Goal: Task Accomplishment & Management: Manage account settings

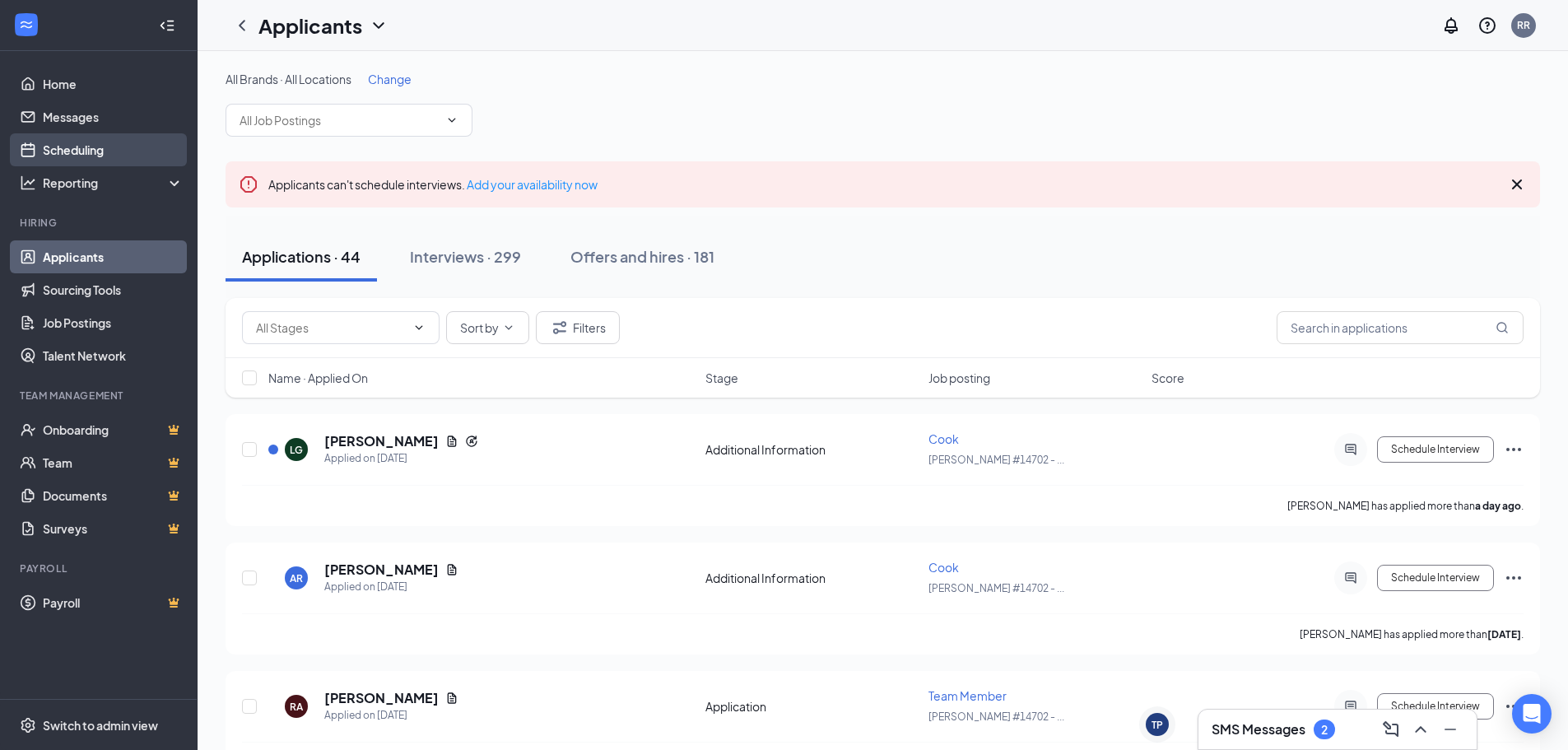
click at [84, 149] on link "Scheduling" at bounding box center [113, 149] width 141 height 33
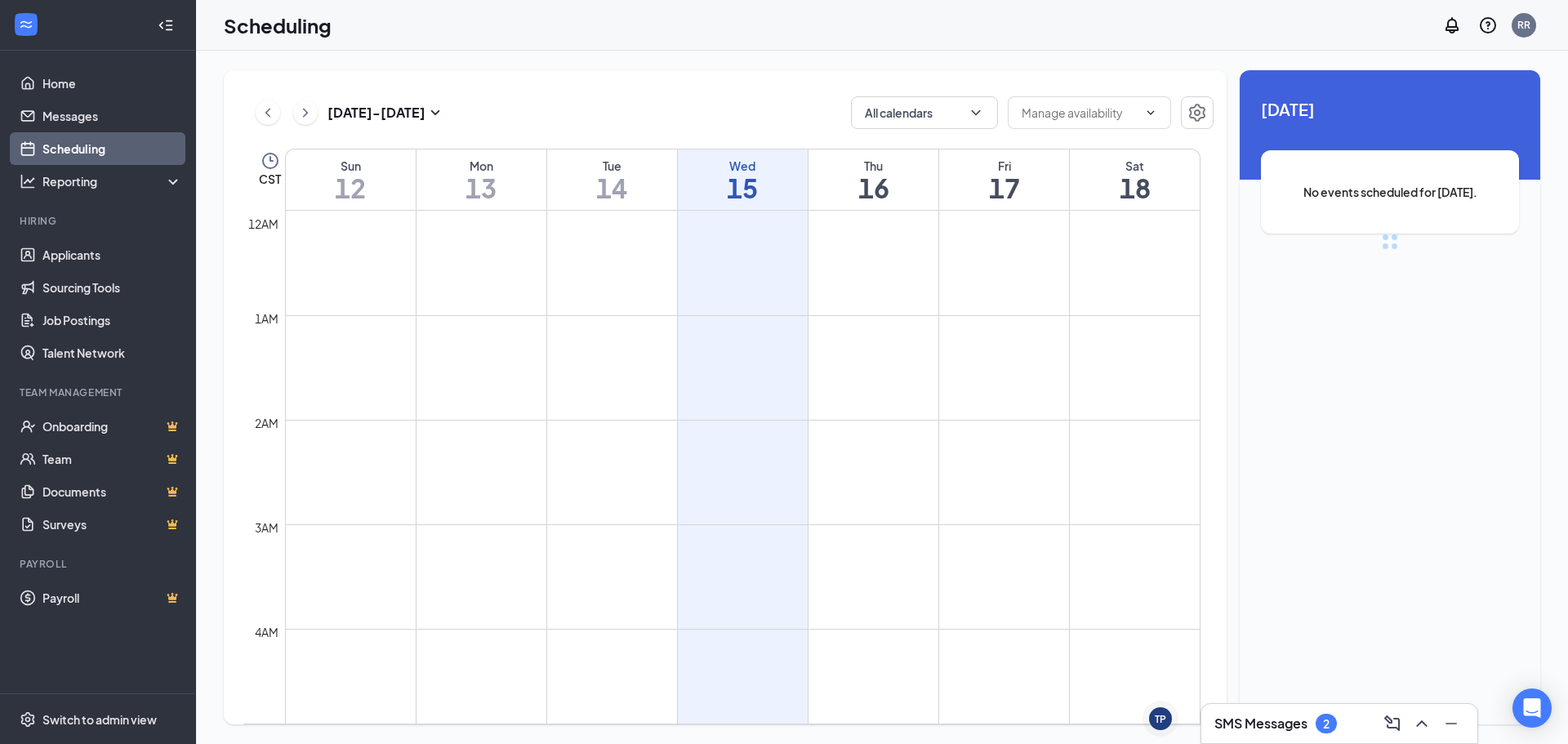
scroll to position [803, 0]
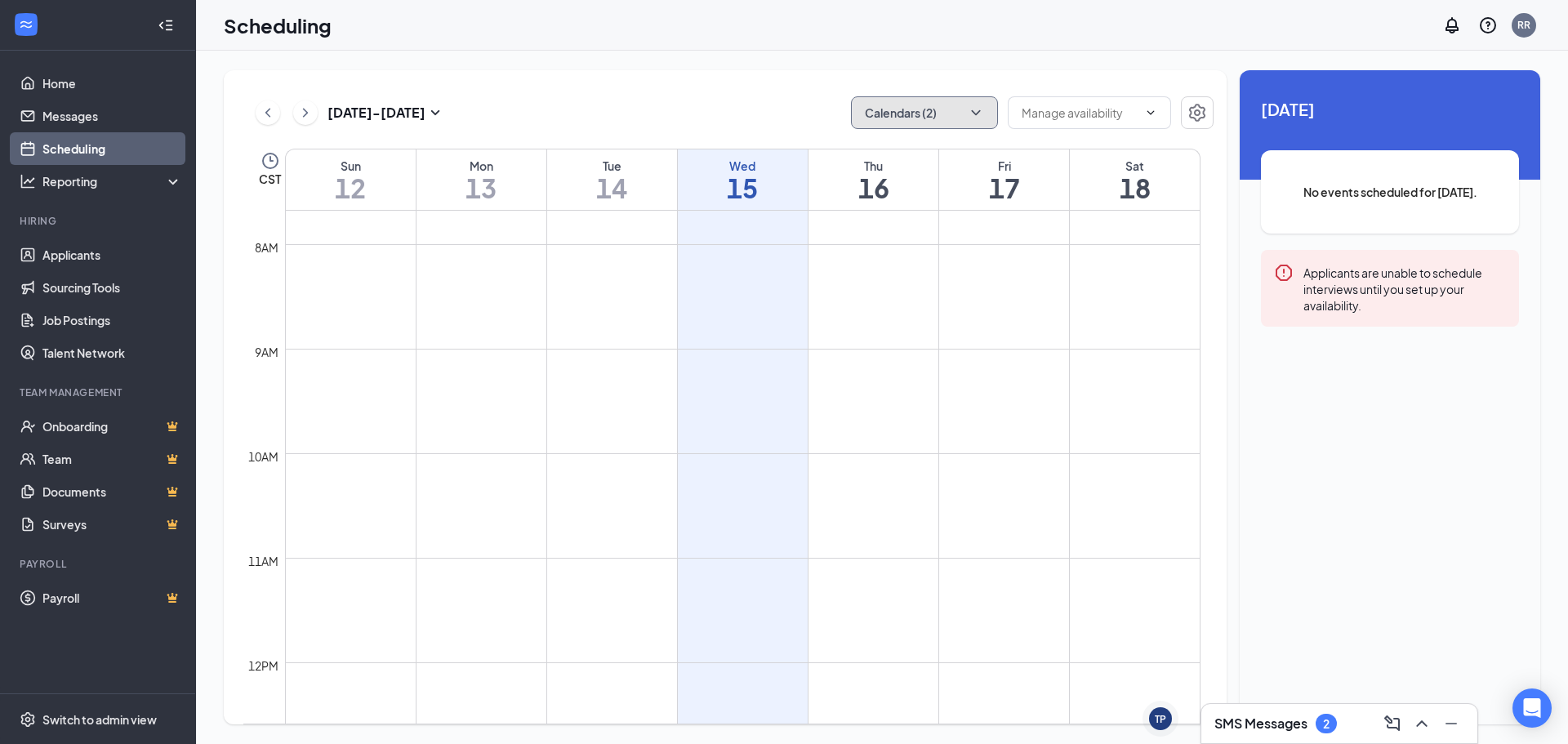
click at [980, 112] on icon "ChevronDown" at bounding box center [976, 113] width 16 height 16
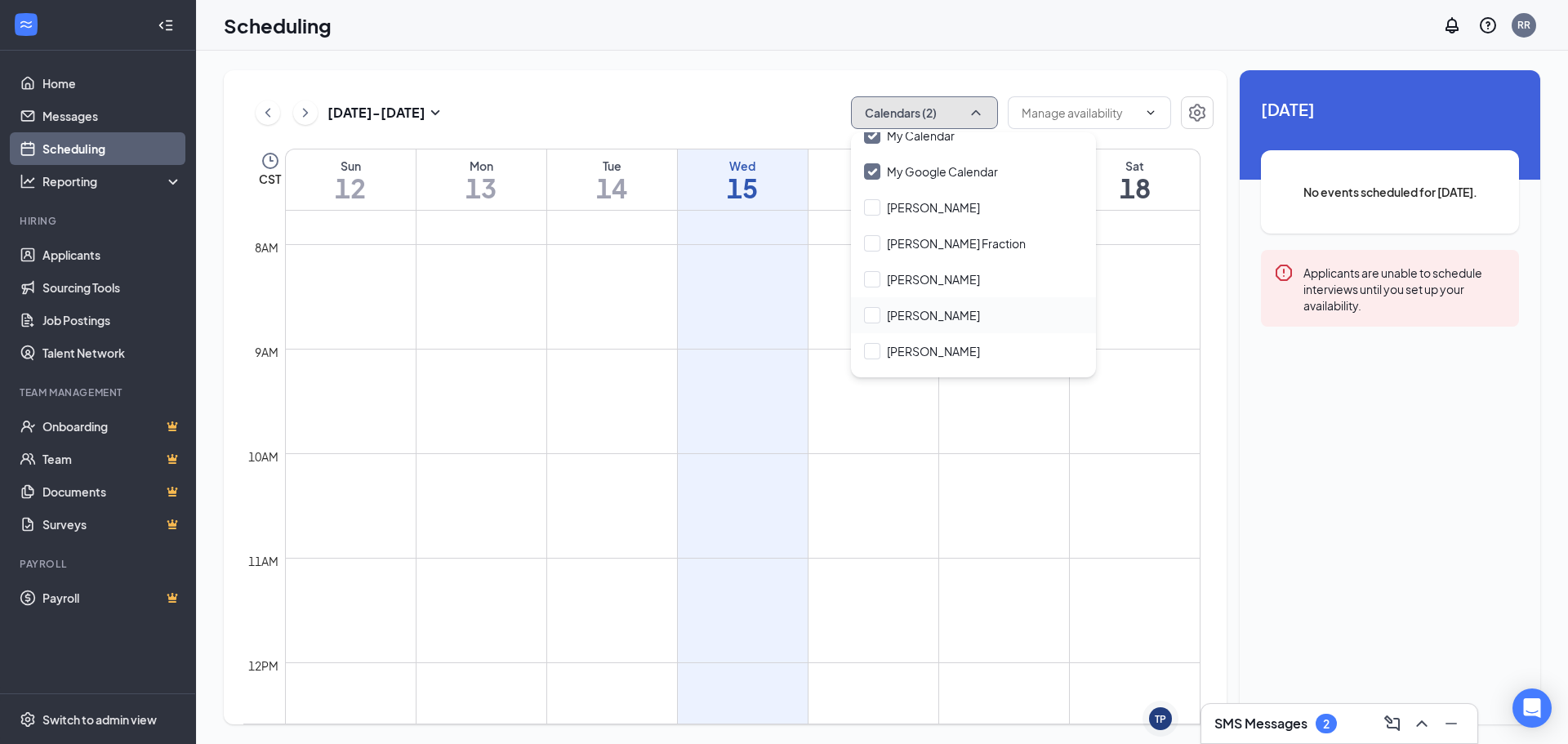
scroll to position [78, 0]
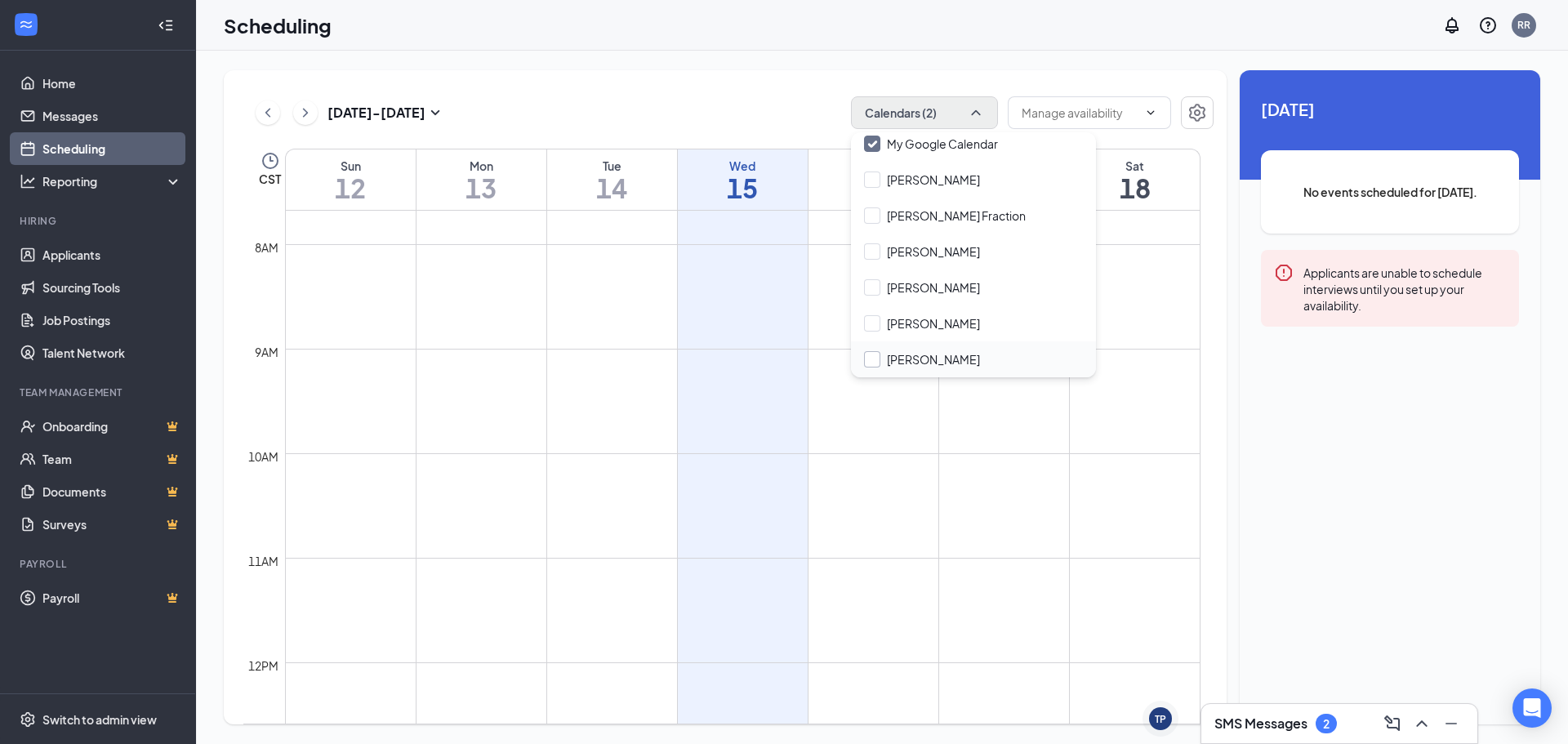
click at [868, 358] on input "[PERSON_NAME]" at bounding box center [922, 360] width 116 height 16
checkbox input "true"
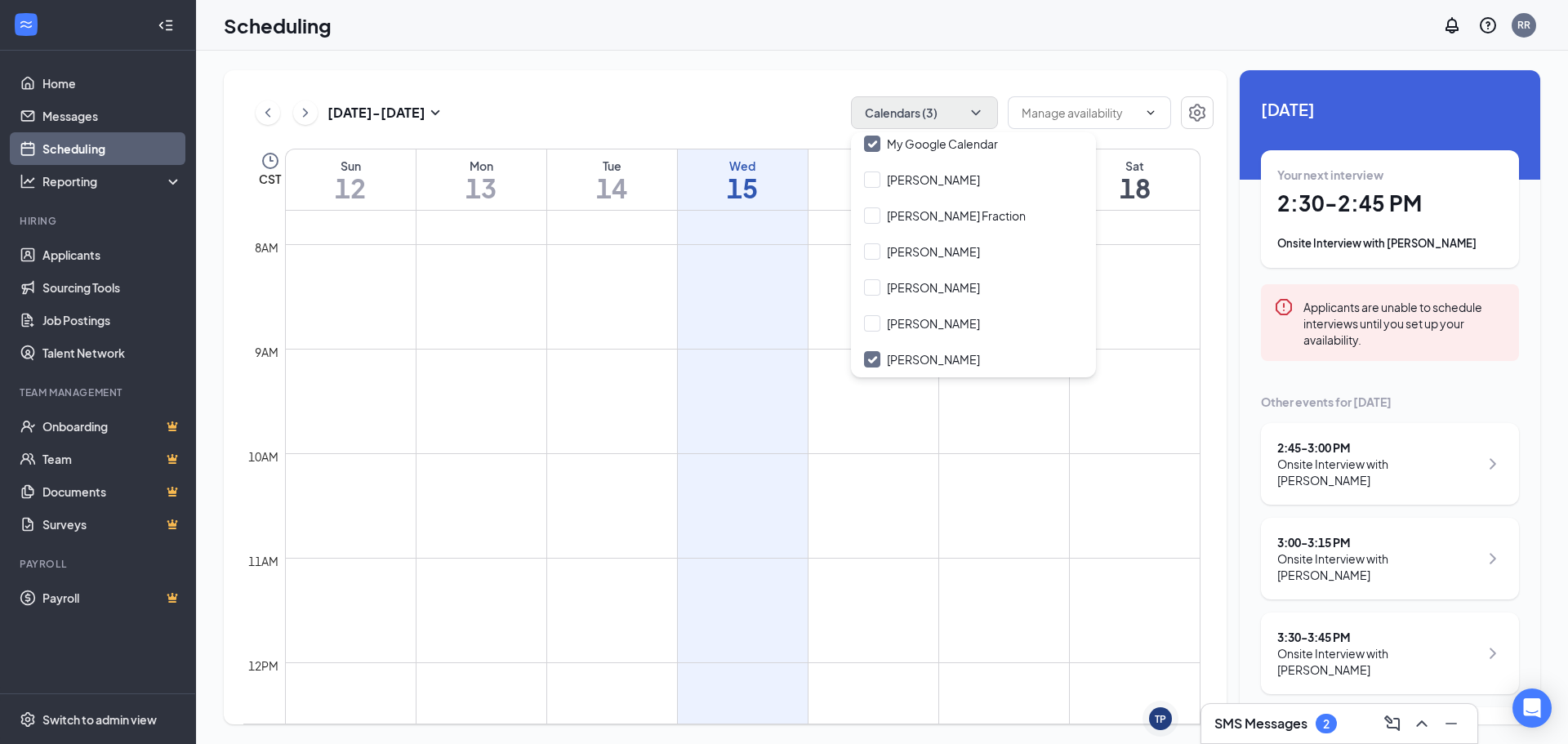
click at [778, 98] on div "[DATE] - [DATE] Calendars (3)" at bounding box center [728, 113] width 970 height 33
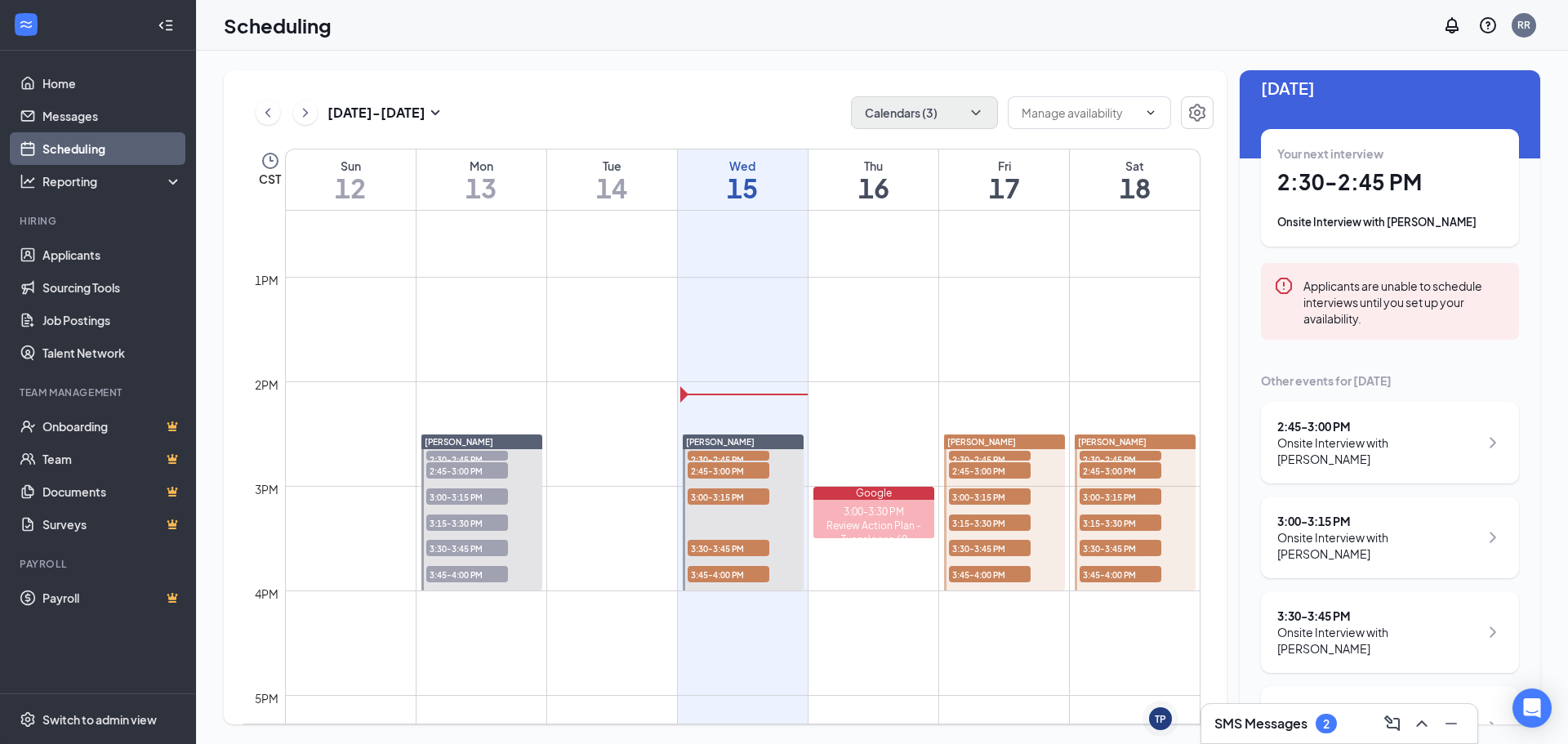
scroll to position [26, 0]
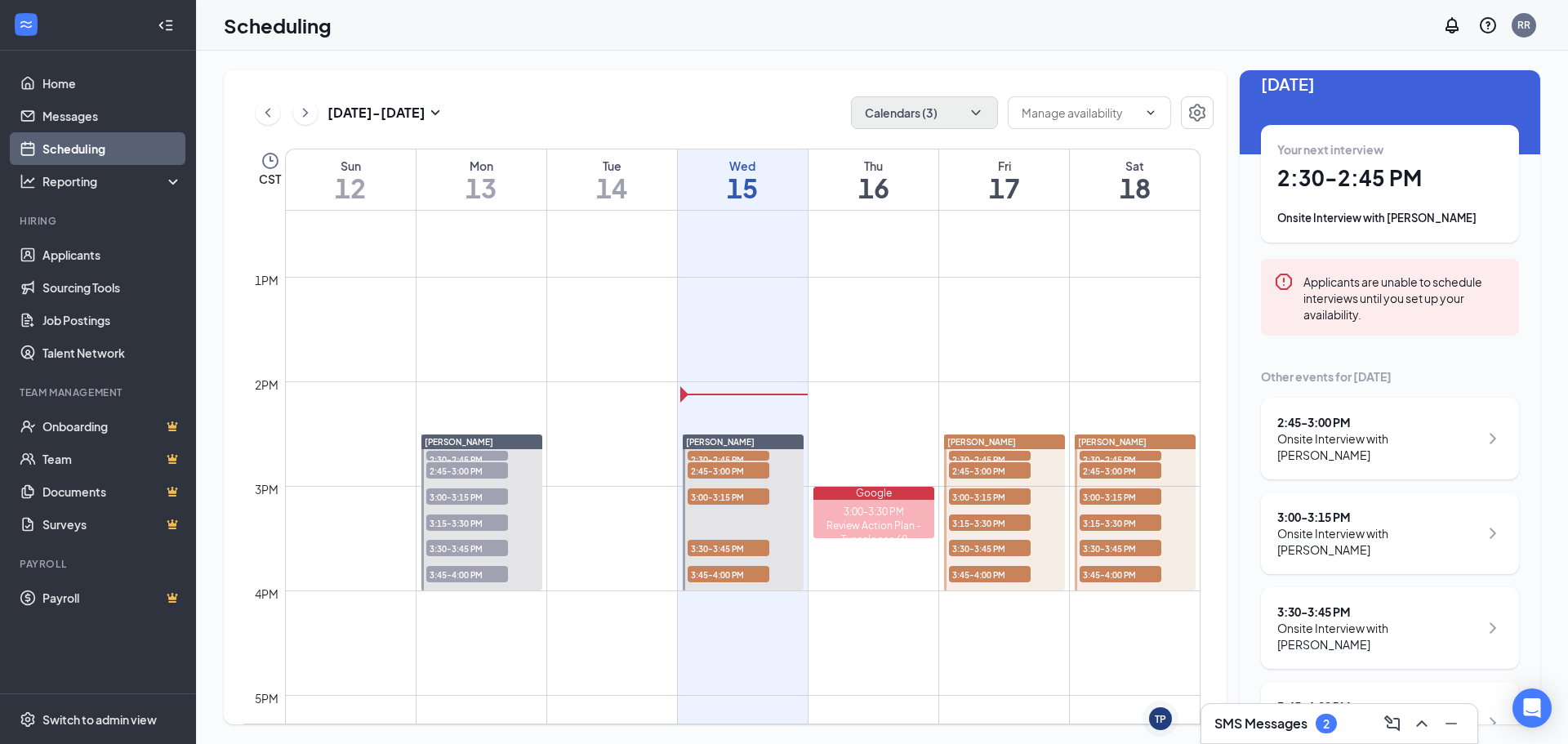
click at [1288, 725] on h3 "SMS Messages" at bounding box center [1261, 724] width 93 height 18
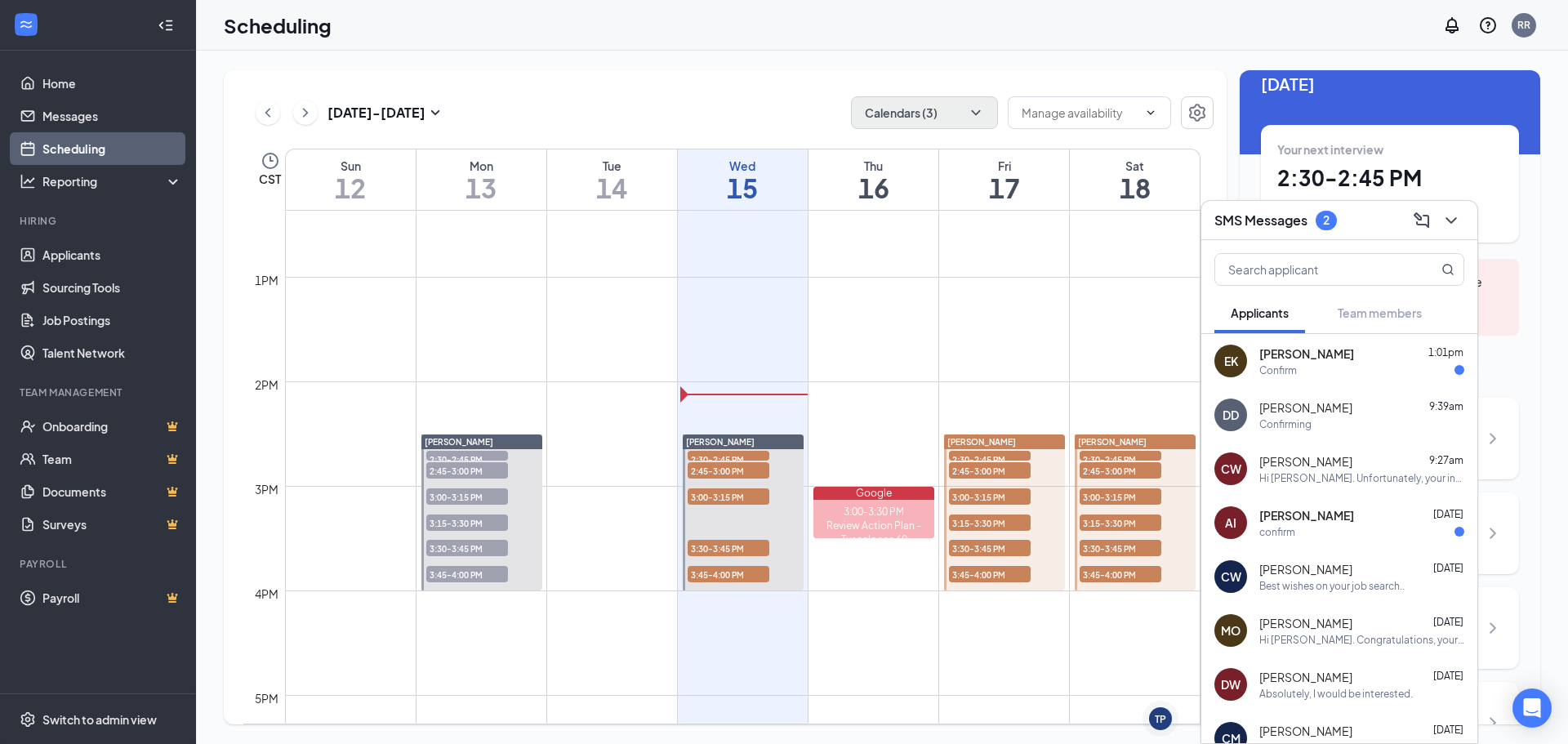
click at [1357, 533] on div "confirm" at bounding box center [1362, 533] width 205 height 14
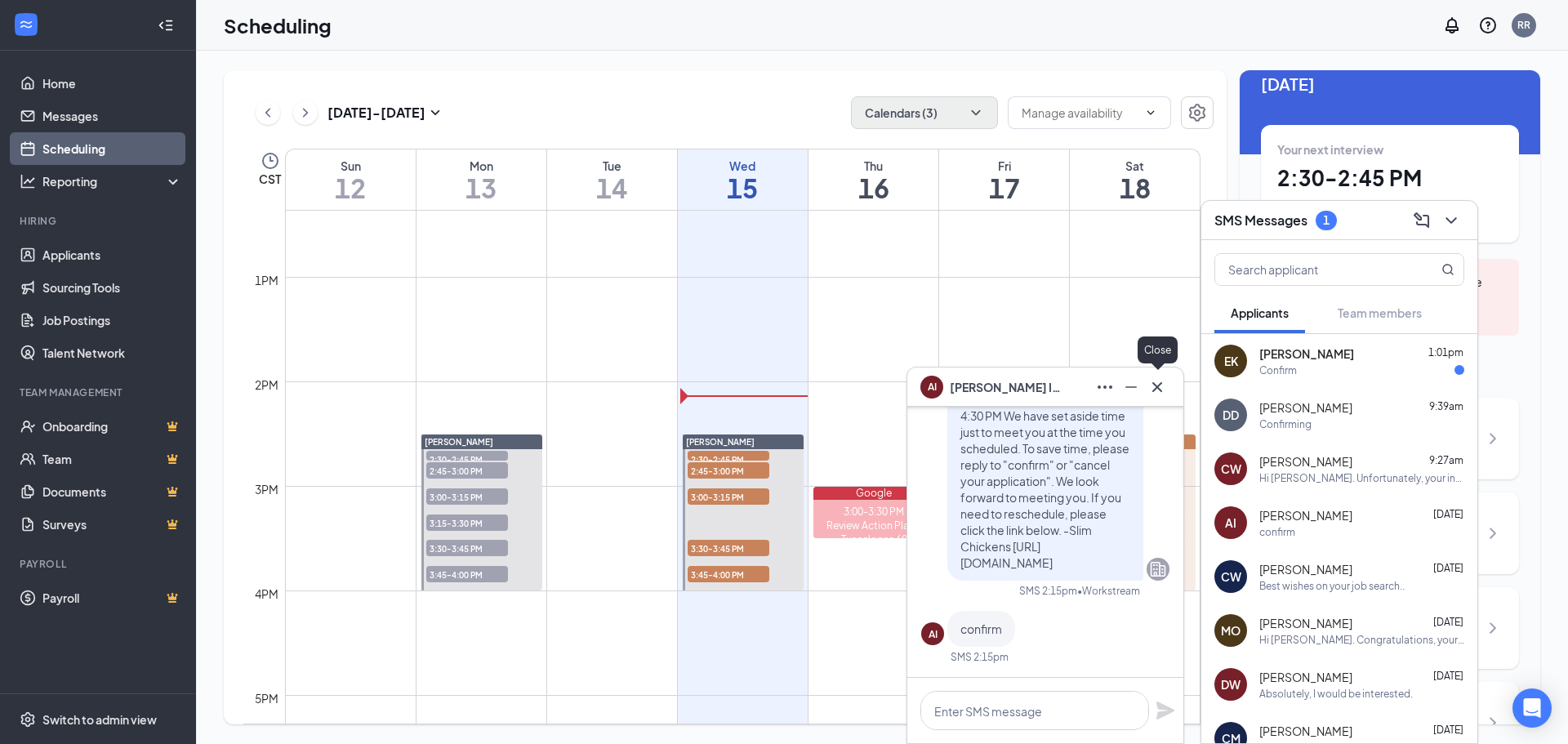
click at [1164, 389] on icon "Cross" at bounding box center [1158, 387] width 20 height 20
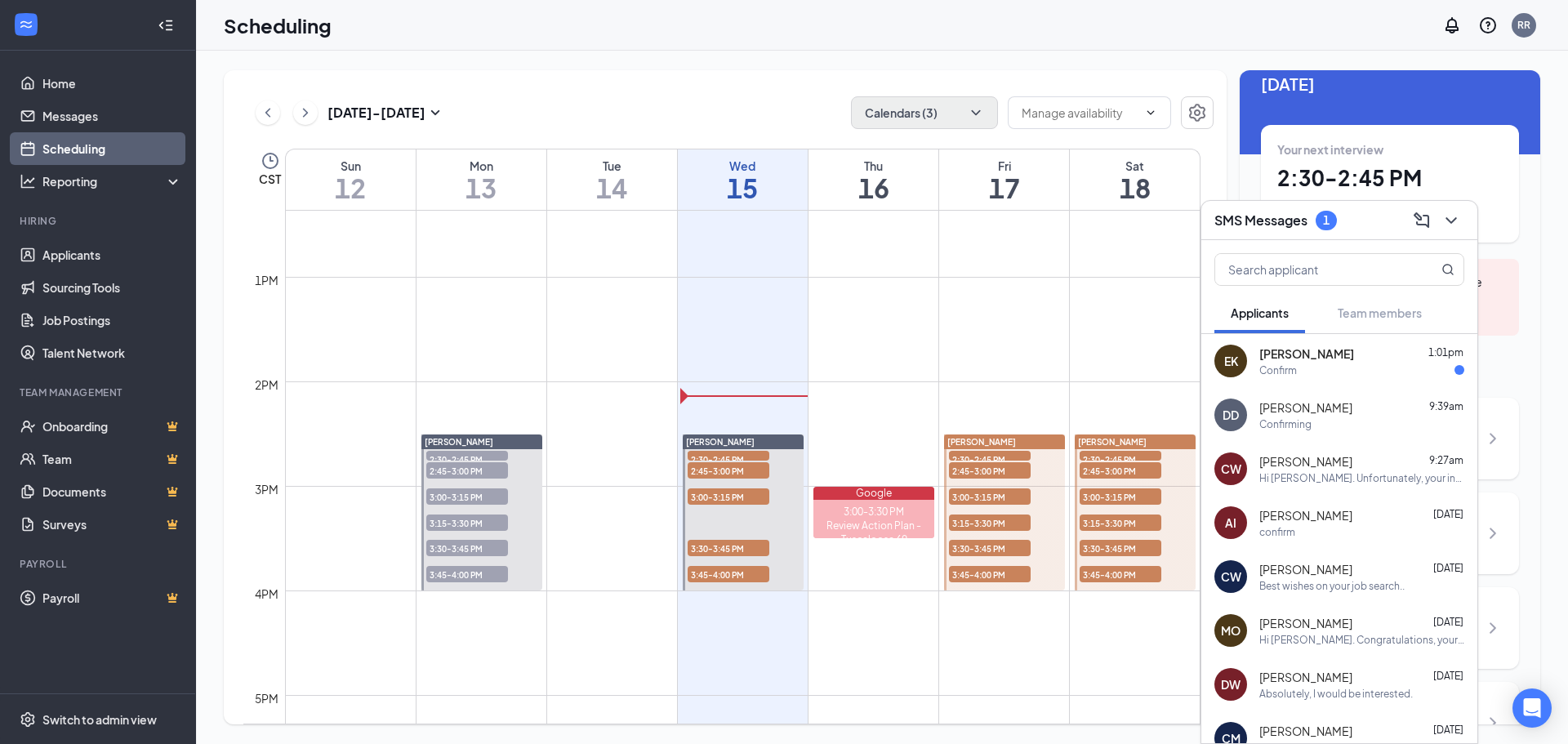
click at [1330, 360] on div "[PERSON_NAME] 1:01pm" at bounding box center [1362, 353] width 205 height 16
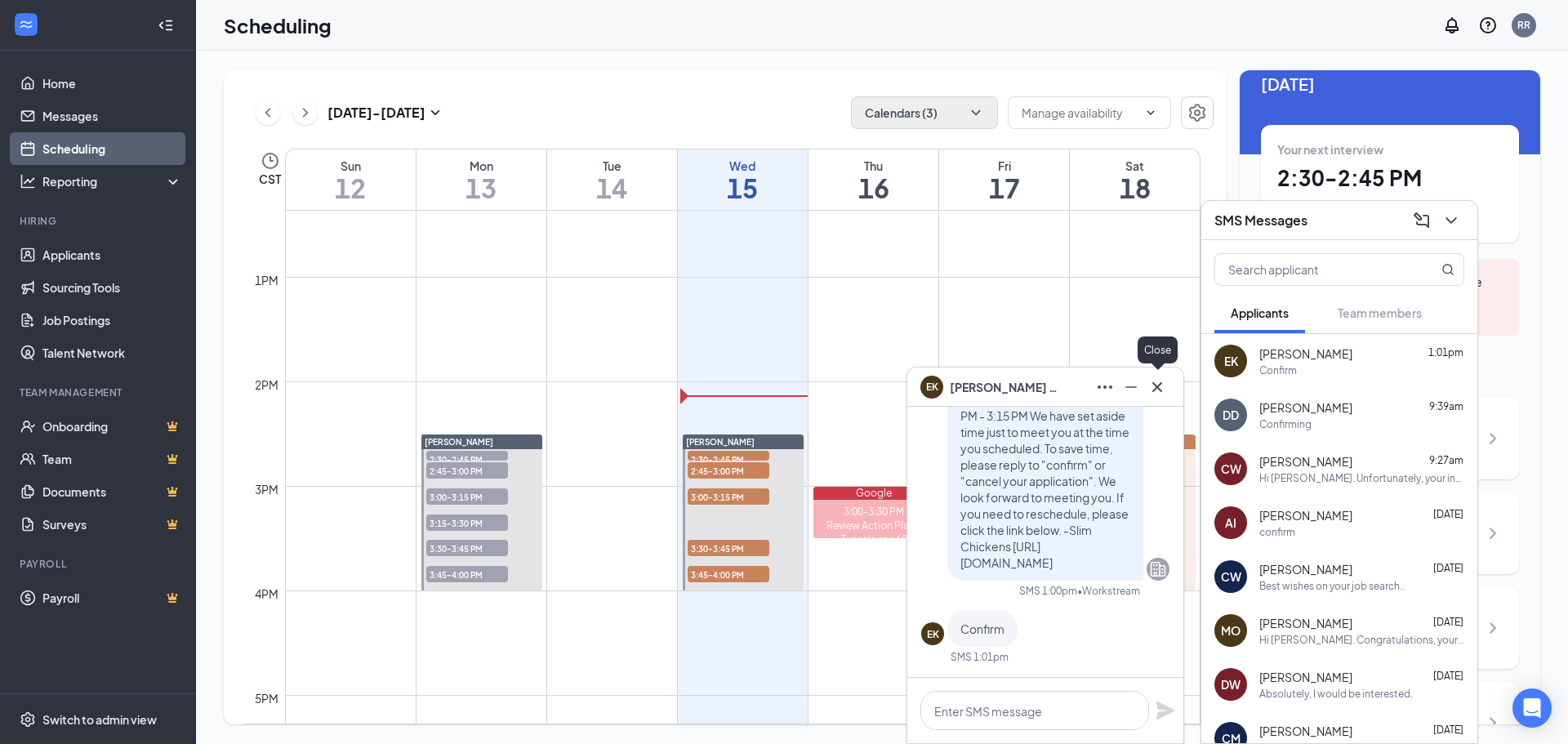
click at [1151, 391] on icon "Cross" at bounding box center [1158, 387] width 20 height 20
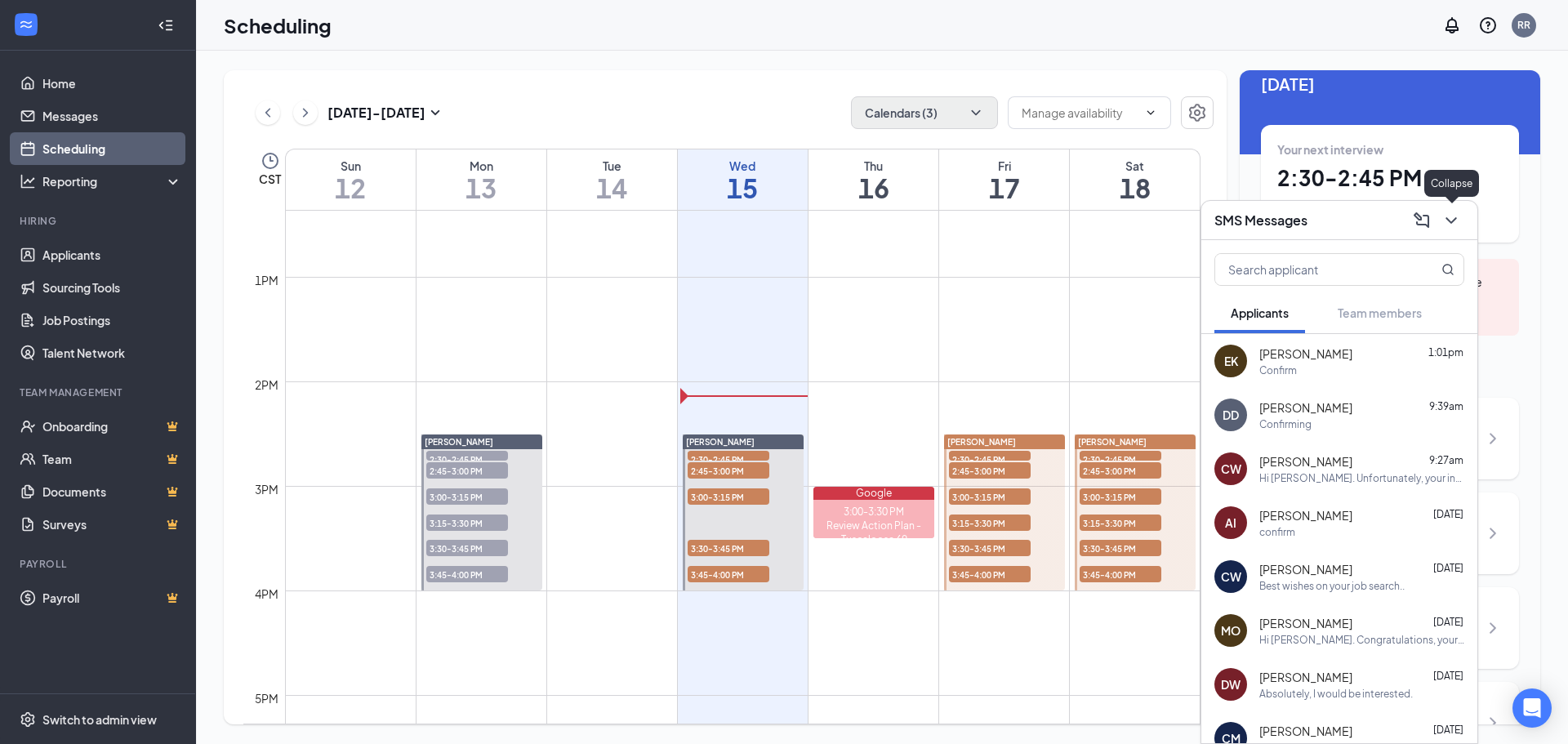
click at [1450, 226] on icon "ChevronDown" at bounding box center [1452, 220] width 20 height 20
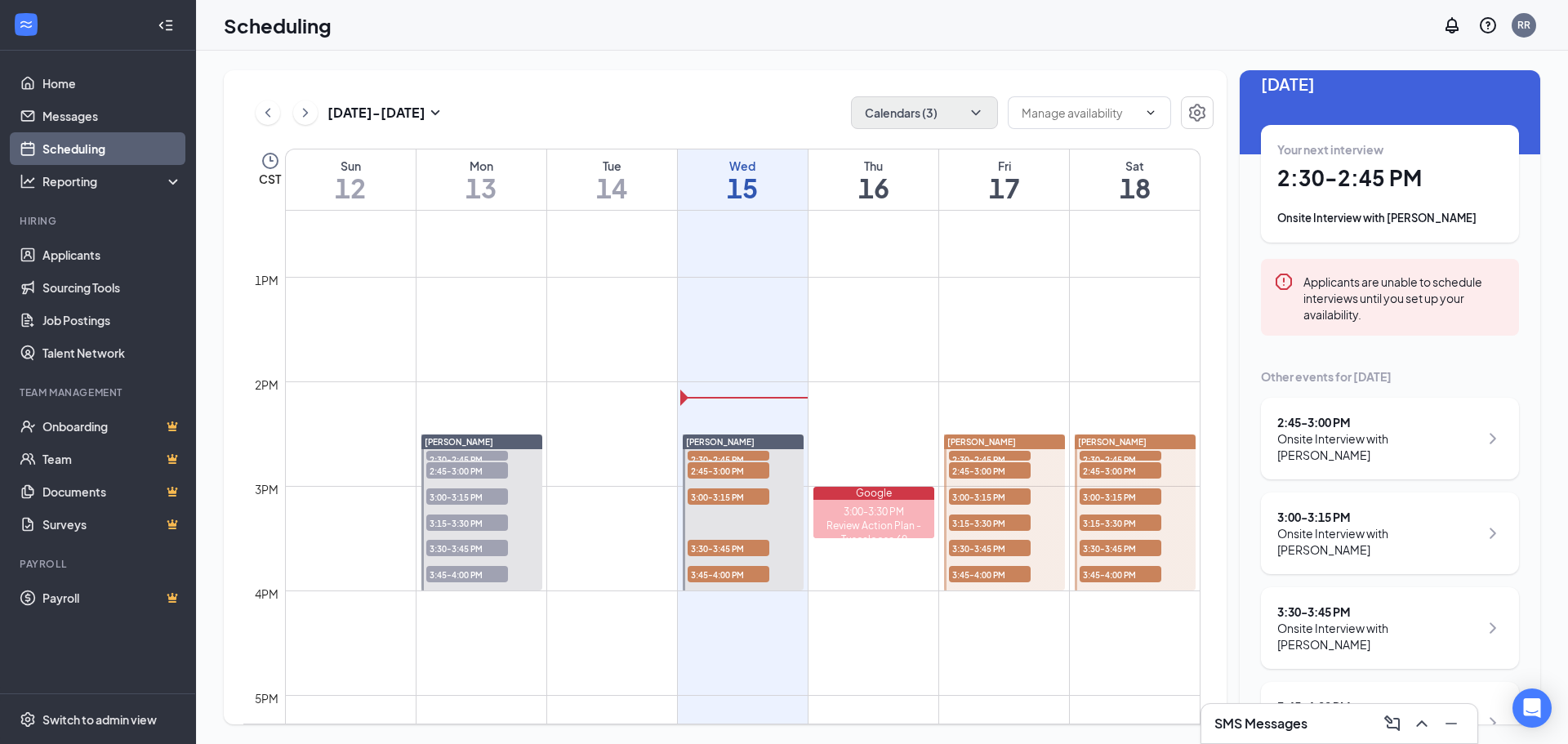
click at [295, 112] on button at bounding box center [305, 113] width 25 height 25
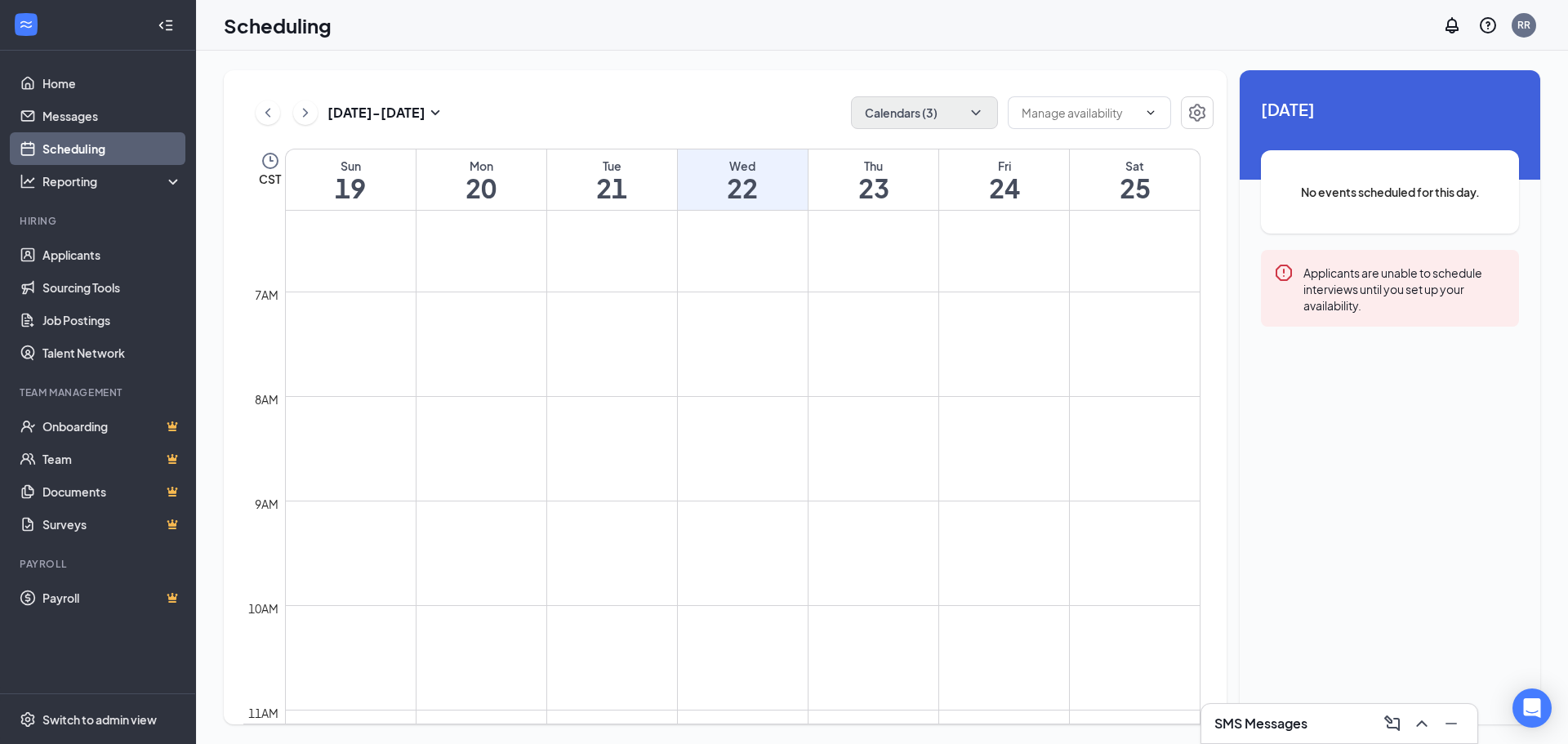
scroll to position [639, 0]
click at [271, 111] on icon "ChevronLeft" at bounding box center [268, 113] width 16 height 20
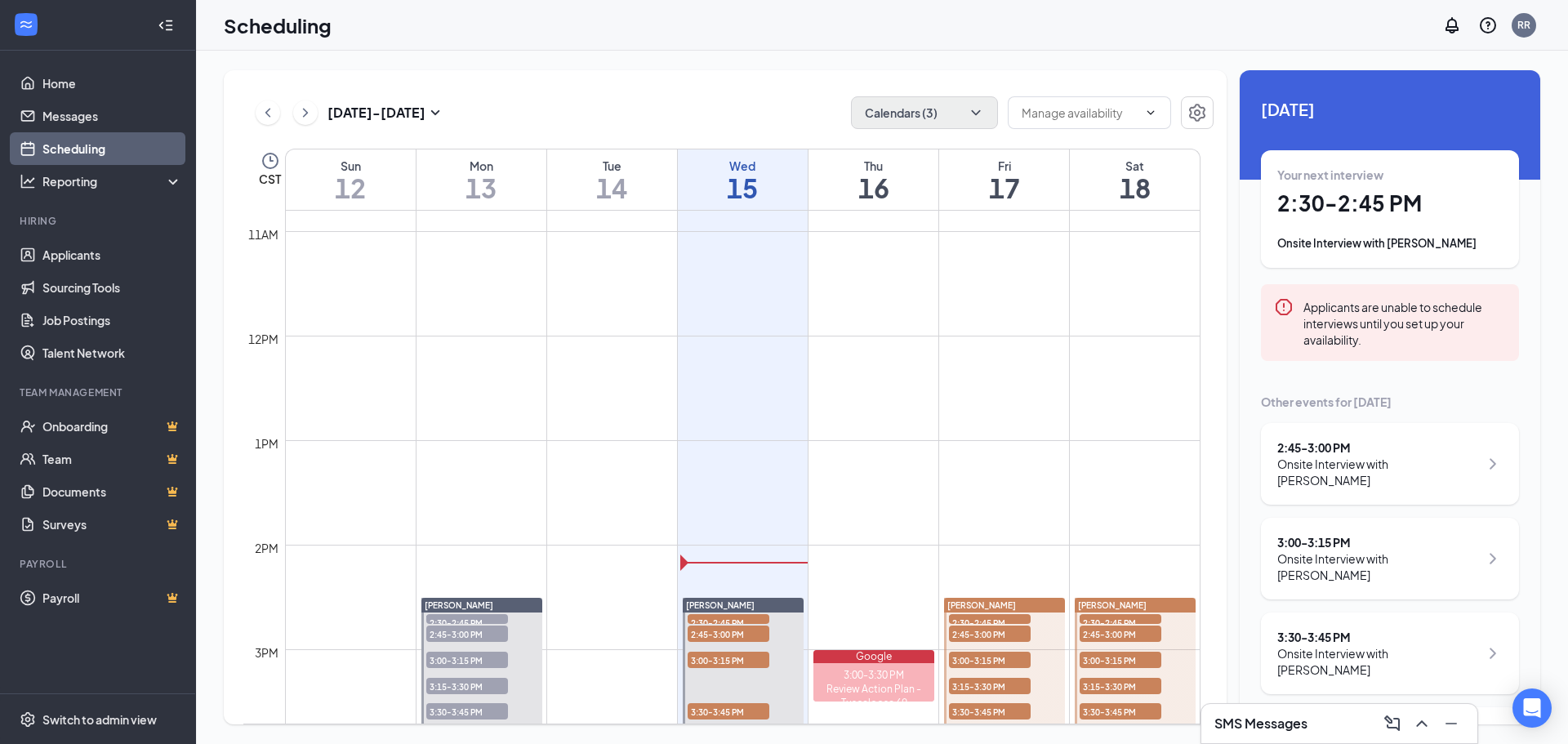
scroll to position [1048, 0]
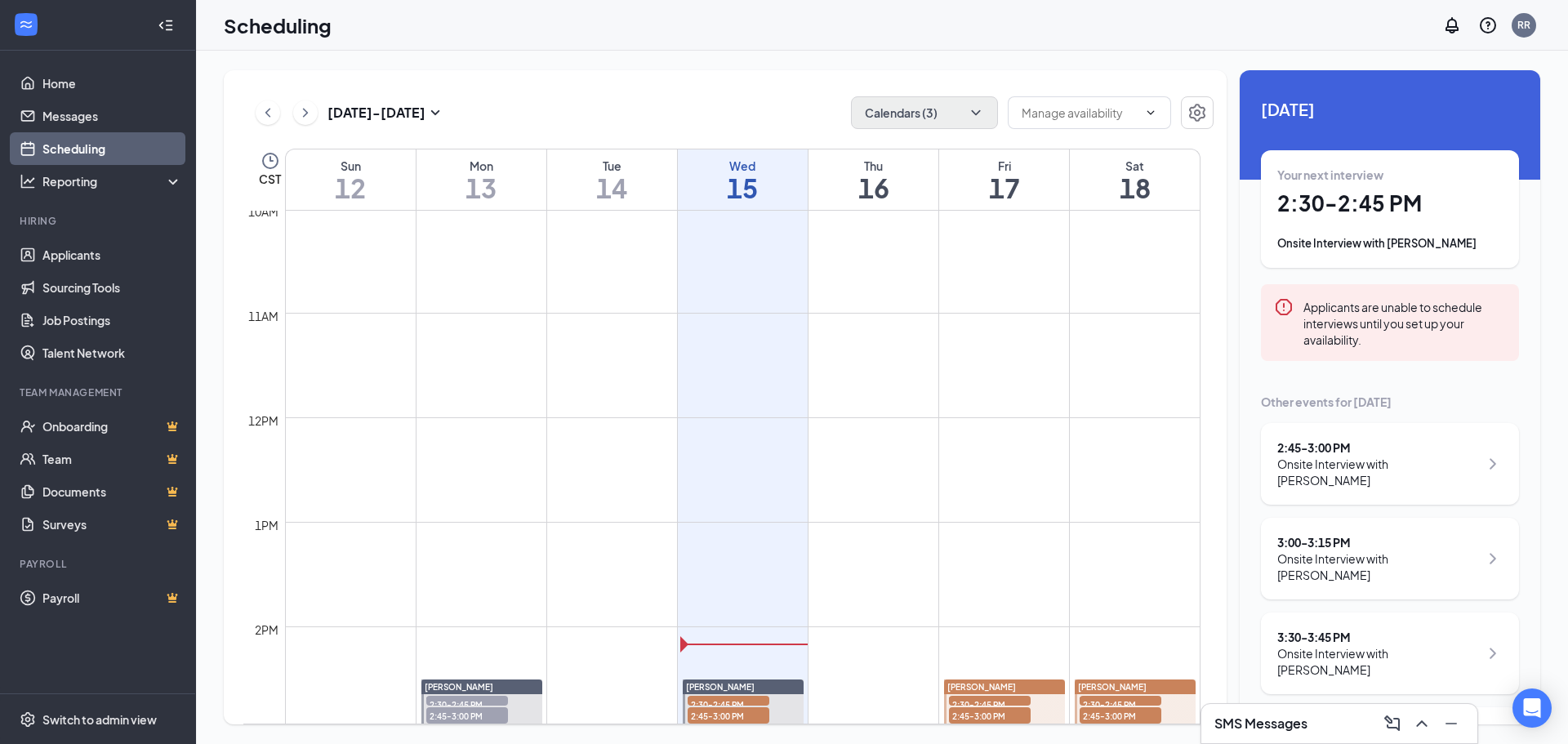
click at [1392, 232] on div "Your next interview 2:30 - 2:45 PM Onsite Interview with [PERSON_NAME]" at bounding box center [1390, 210] width 226 height 85
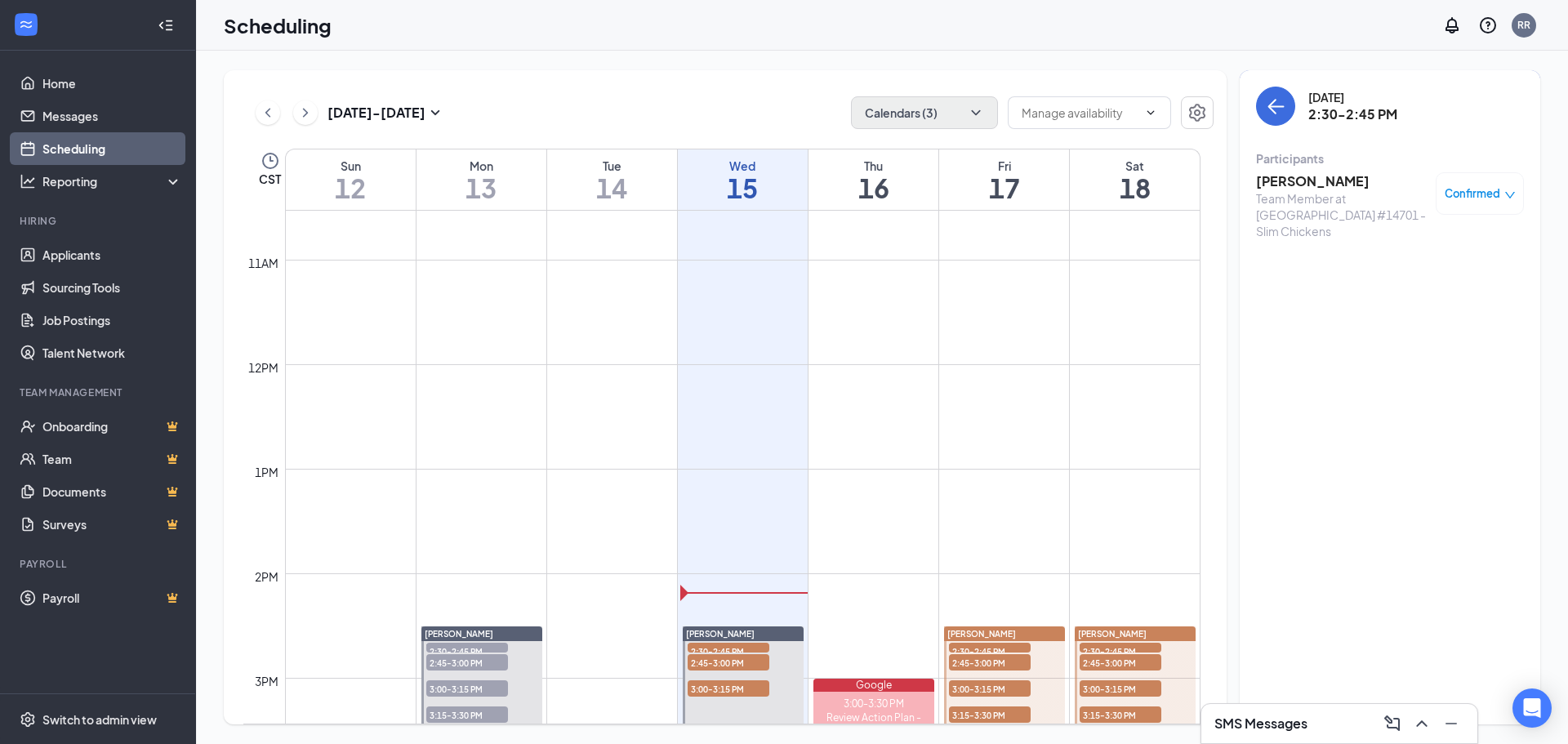
scroll to position [1048, 0]
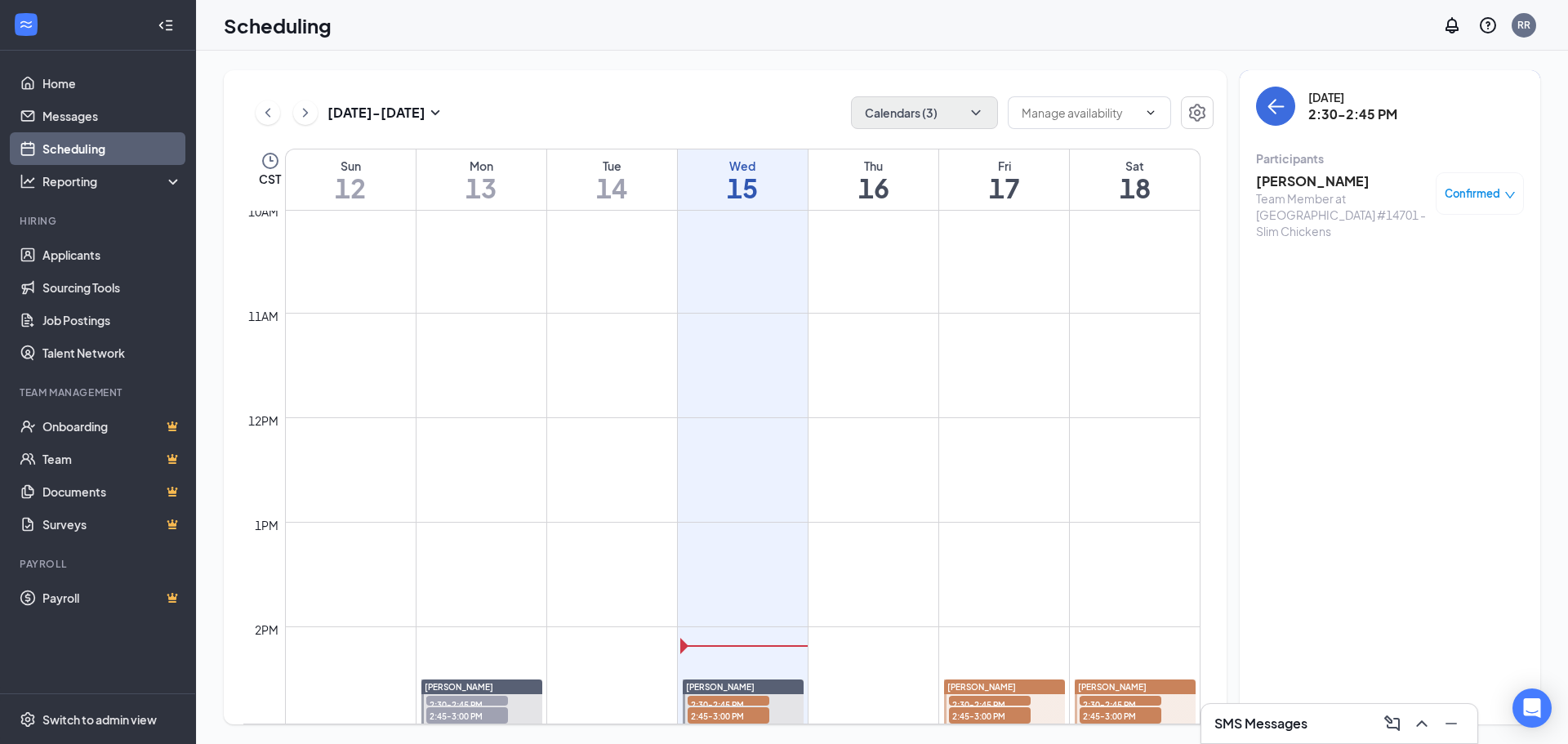
click at [1319, 180] on h3 "[PERSON_NAME]" at bounding box center [1342, 181] width 171 height 18
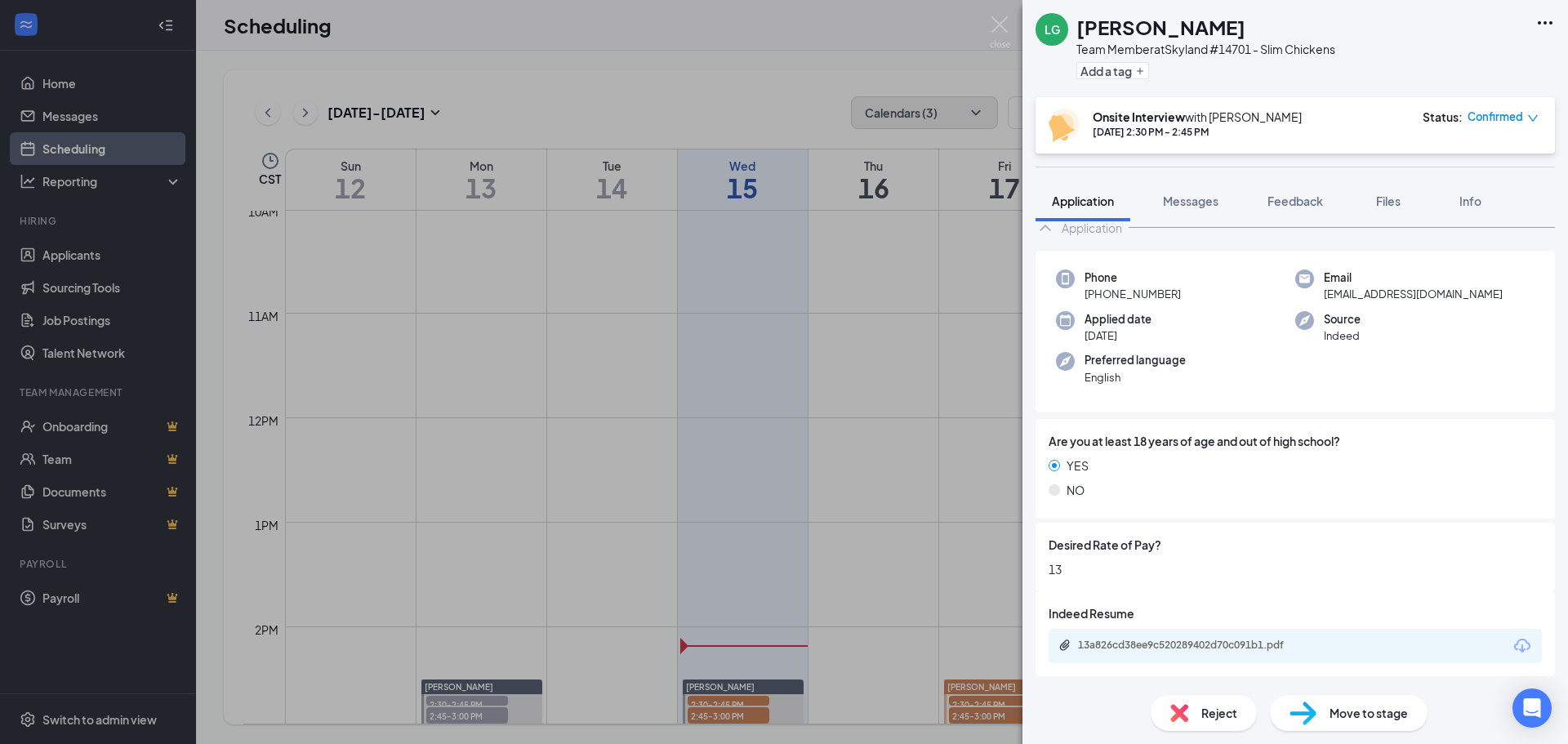
scroll to position [89, 0]
click at [1159, 646] on div "13a826cd38ee9c520289402d70c091b1.pdf" at bounding box center [1192, 644] width 229 height 13
click at [1008, 28] on img at bounding box center [1000, 32] width 20 height 32
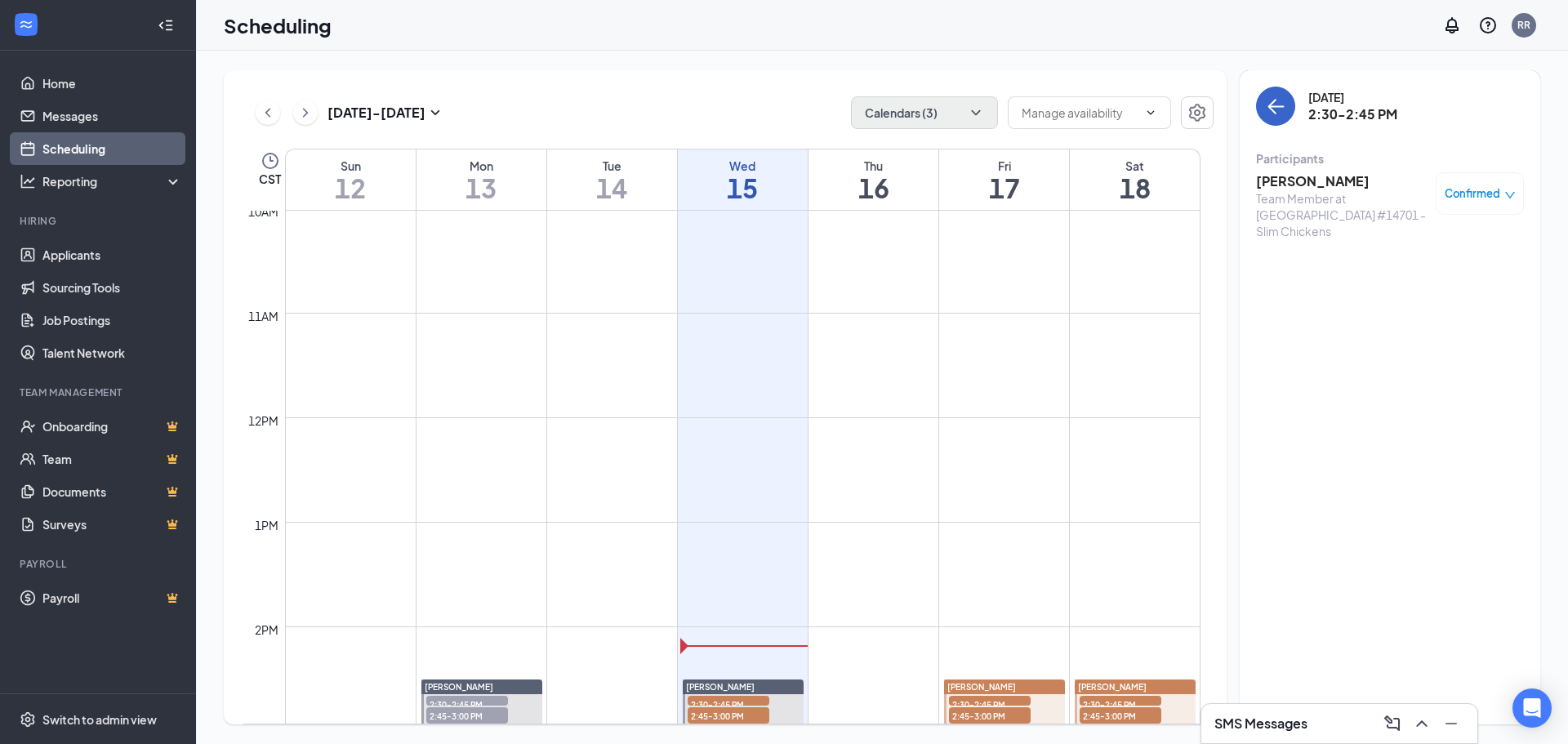
click at [1277, 112] on icon "ArrowLeft" at bounding box center [1276, 107] width 20 height 20
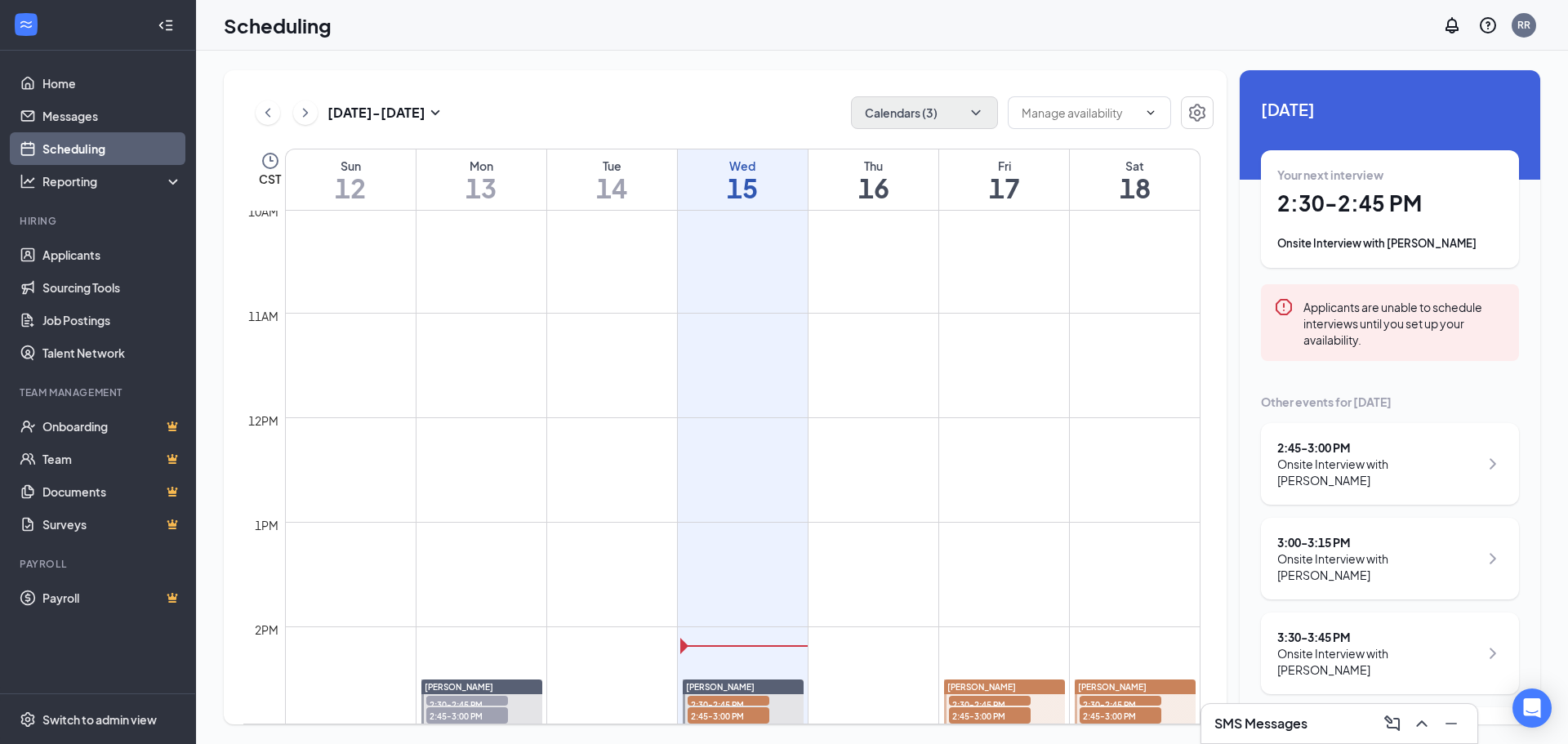
click at [1348, 454] on div "2:45 - 3:00 PM" at bounding box center [1378, 447] width 202 height 16
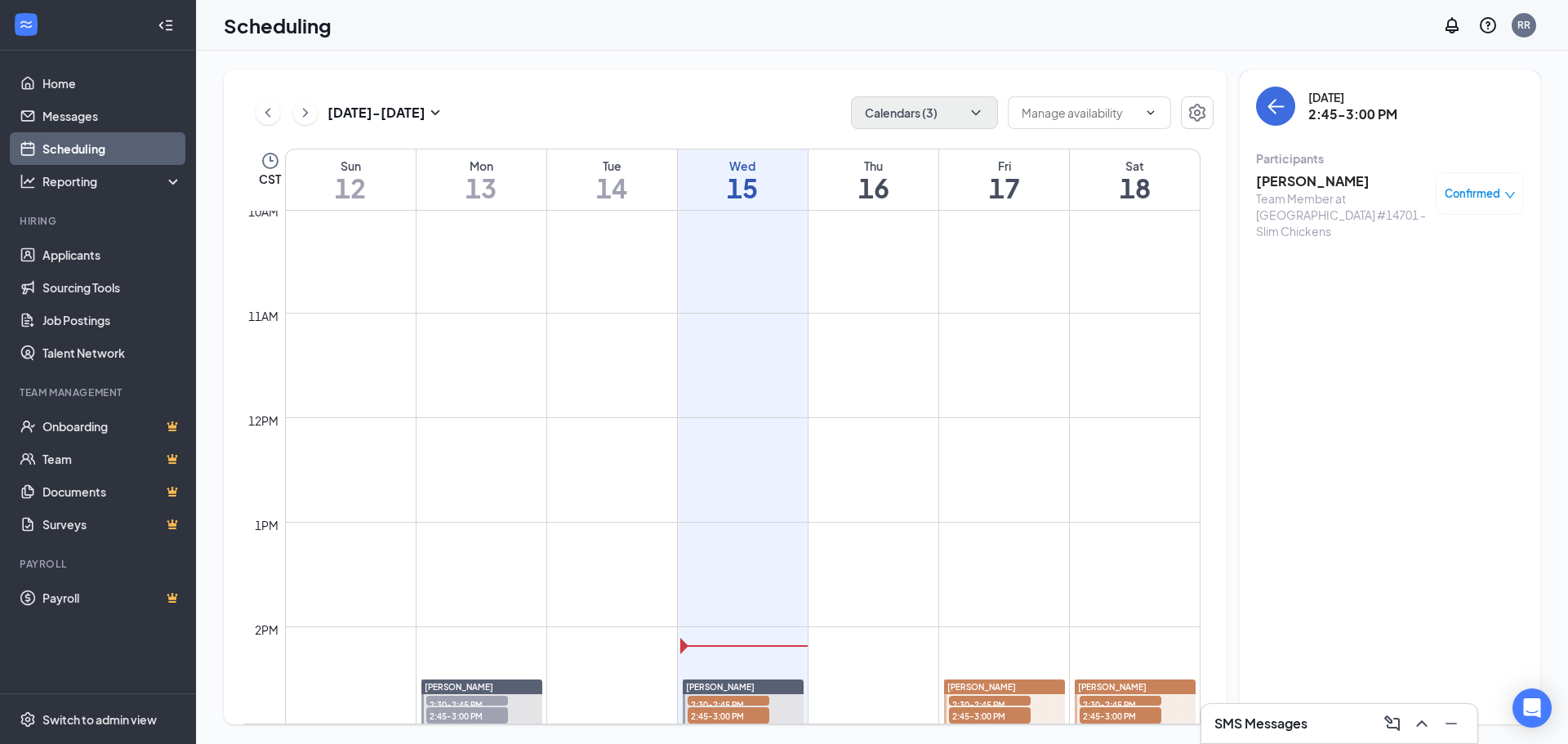
click at [1326, 183] on h3 "[PERSON_NAME]" at bounding box center [1342, 181] width 171 height 18
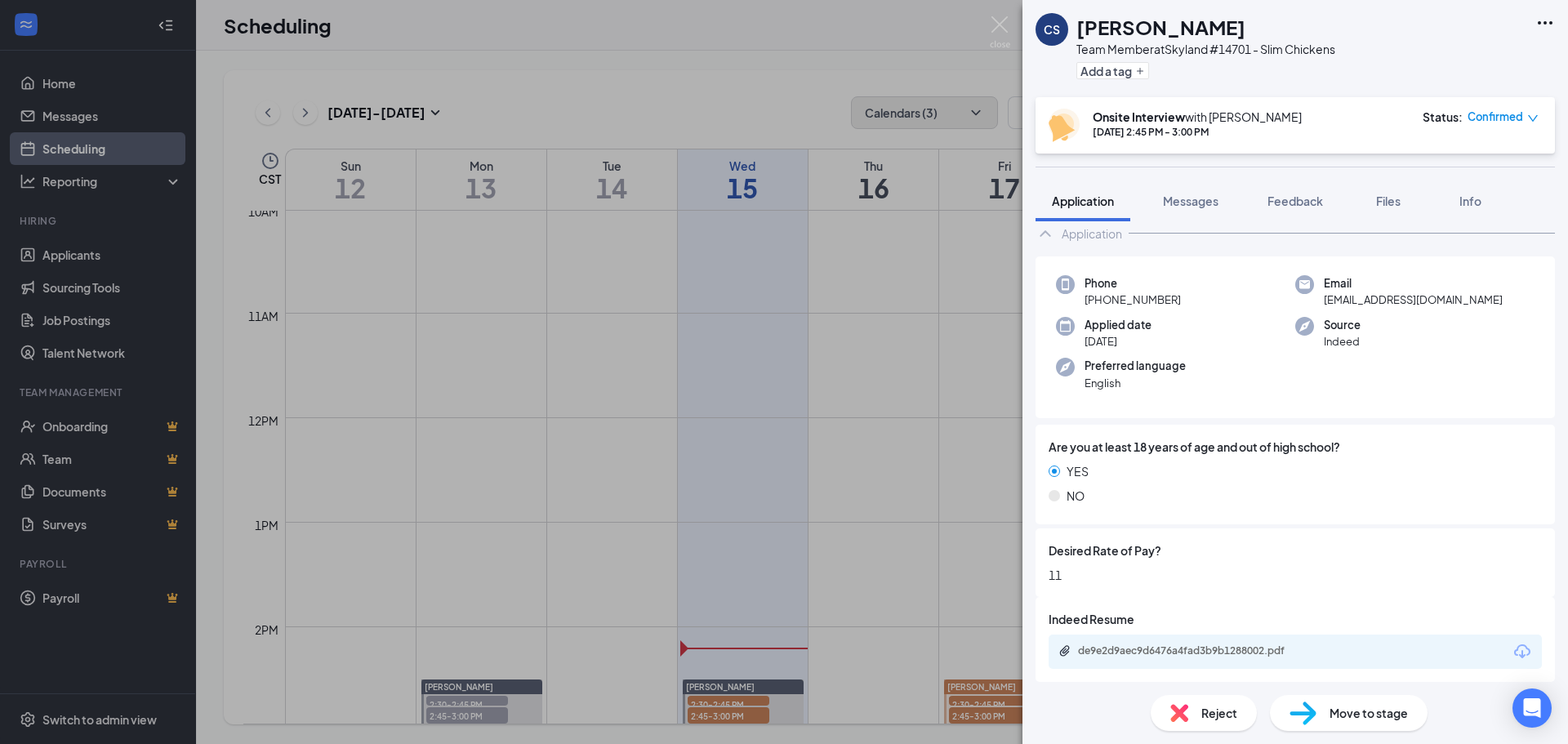
scroll to position [37, 0]
click at [1205, 653] on div "de9e2d9aec9d6476a4fad3b9b1288002.pdf" at bounding box center [1192, 650] width 229 height 13
click at [1007, 30] on img at bounding box center [1000, 32] width 20 height 32
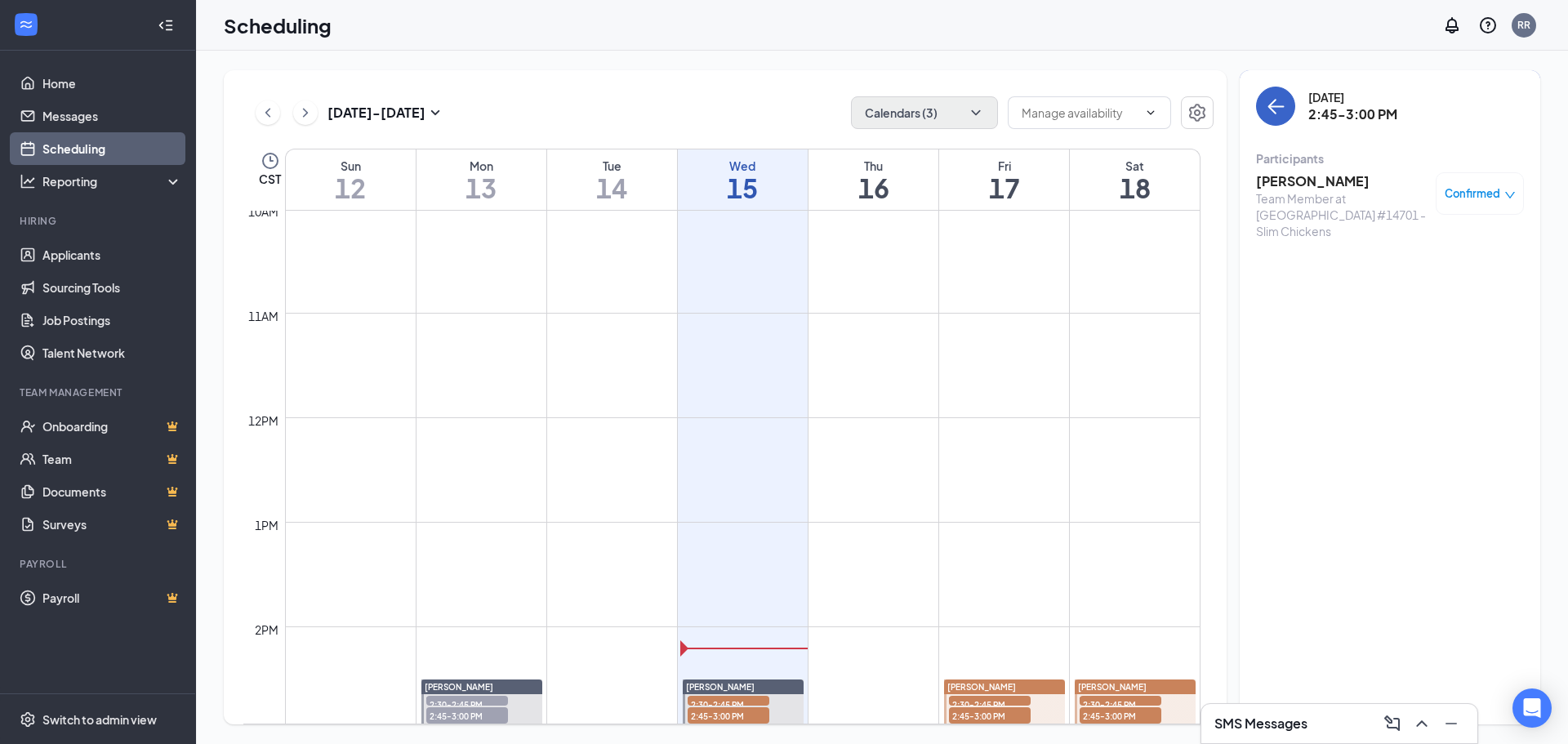
click at [1273, 116] on button "back-button" at bounding box center [1276, 107] width 39 height 39
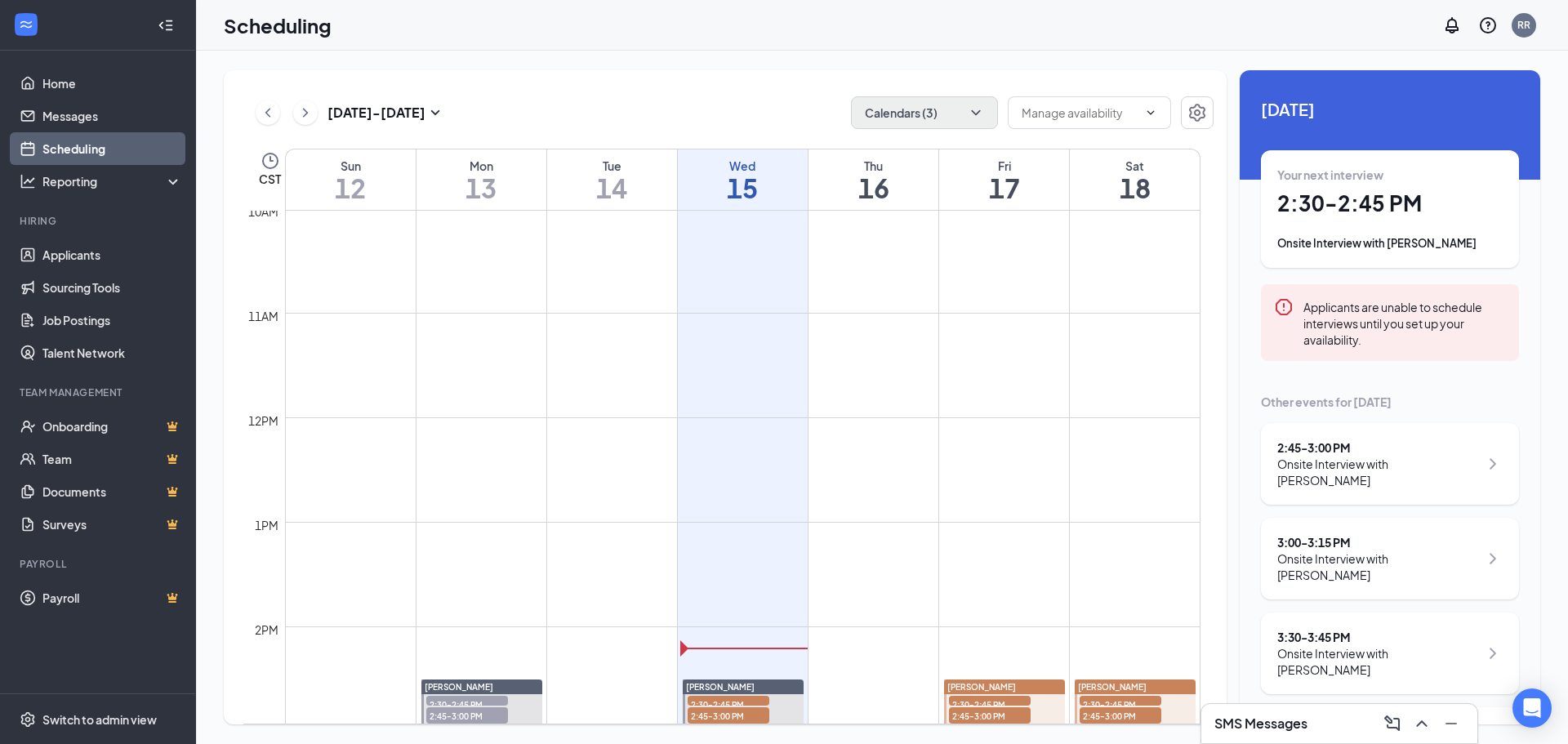
scroll to position [26, 0]
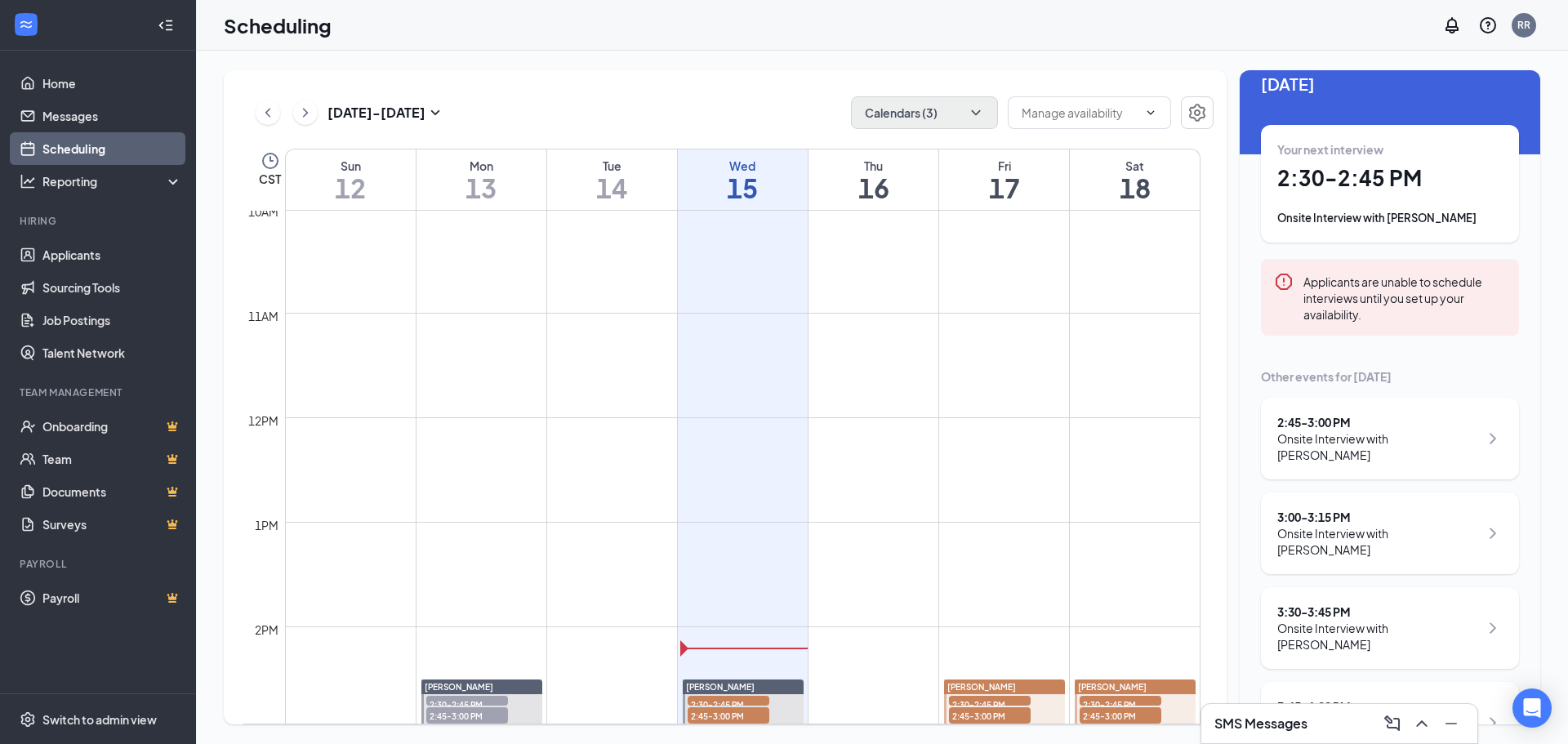
click at [1358, 509] on div "3:00 - 3:15 PM" at bounding box center [1378, 517] width 202 height 16
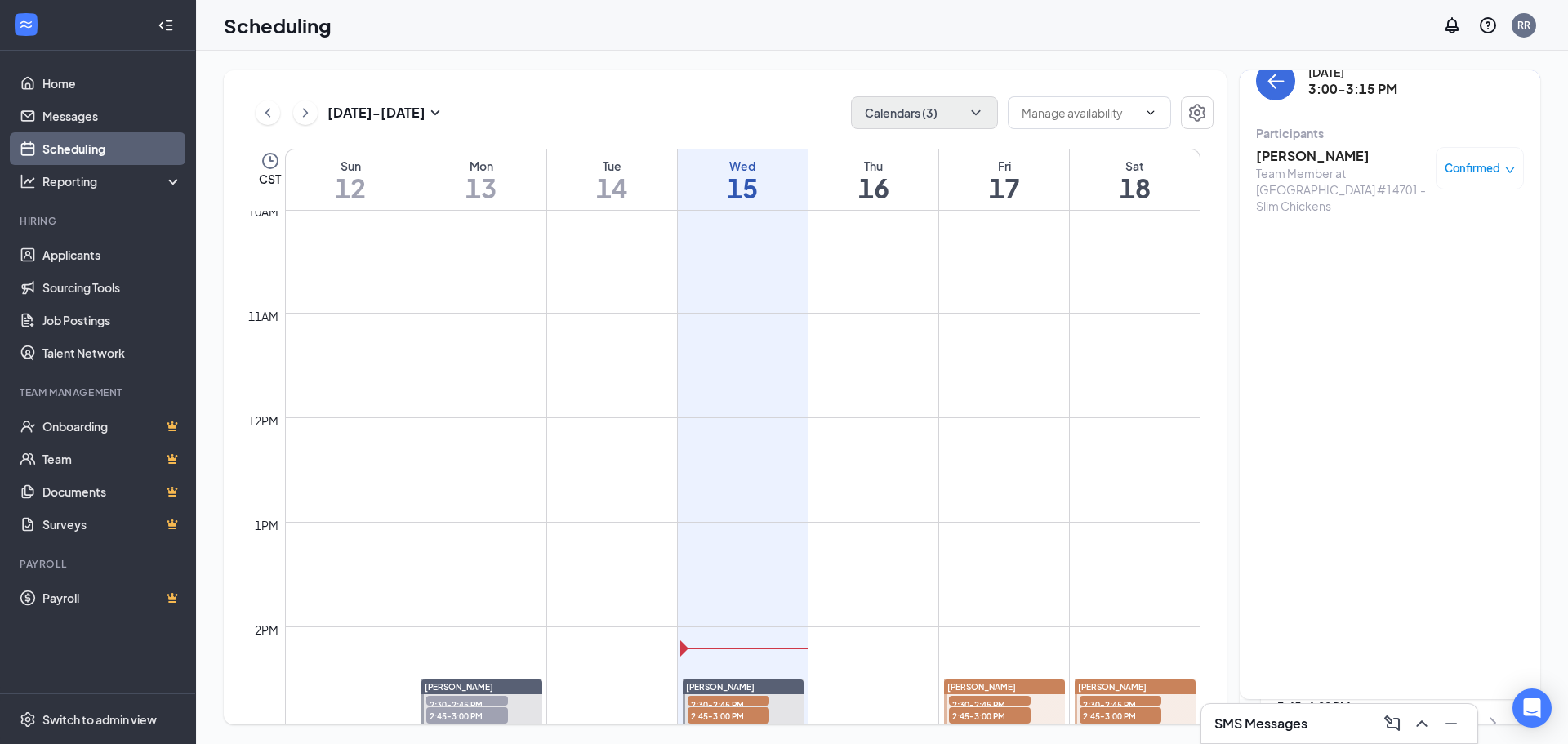
click at [1308, 157] on h3 "[PERSON_NAME]" at bounding box center [1342, 156] width 171 height 18
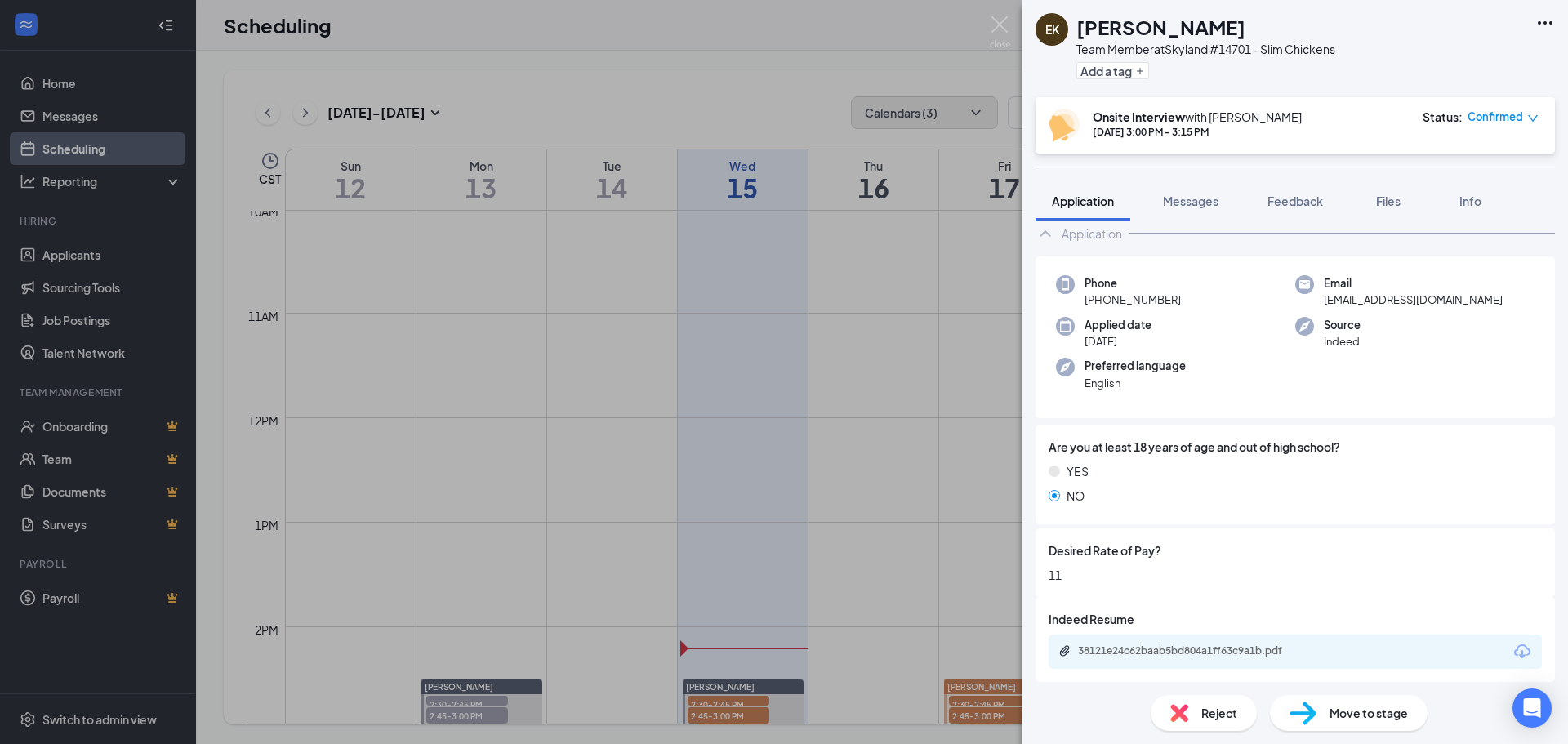
scroll to position [83, 0]
click at [1002, 23] on img at bounding box center [1000, 32] width 20 height 32
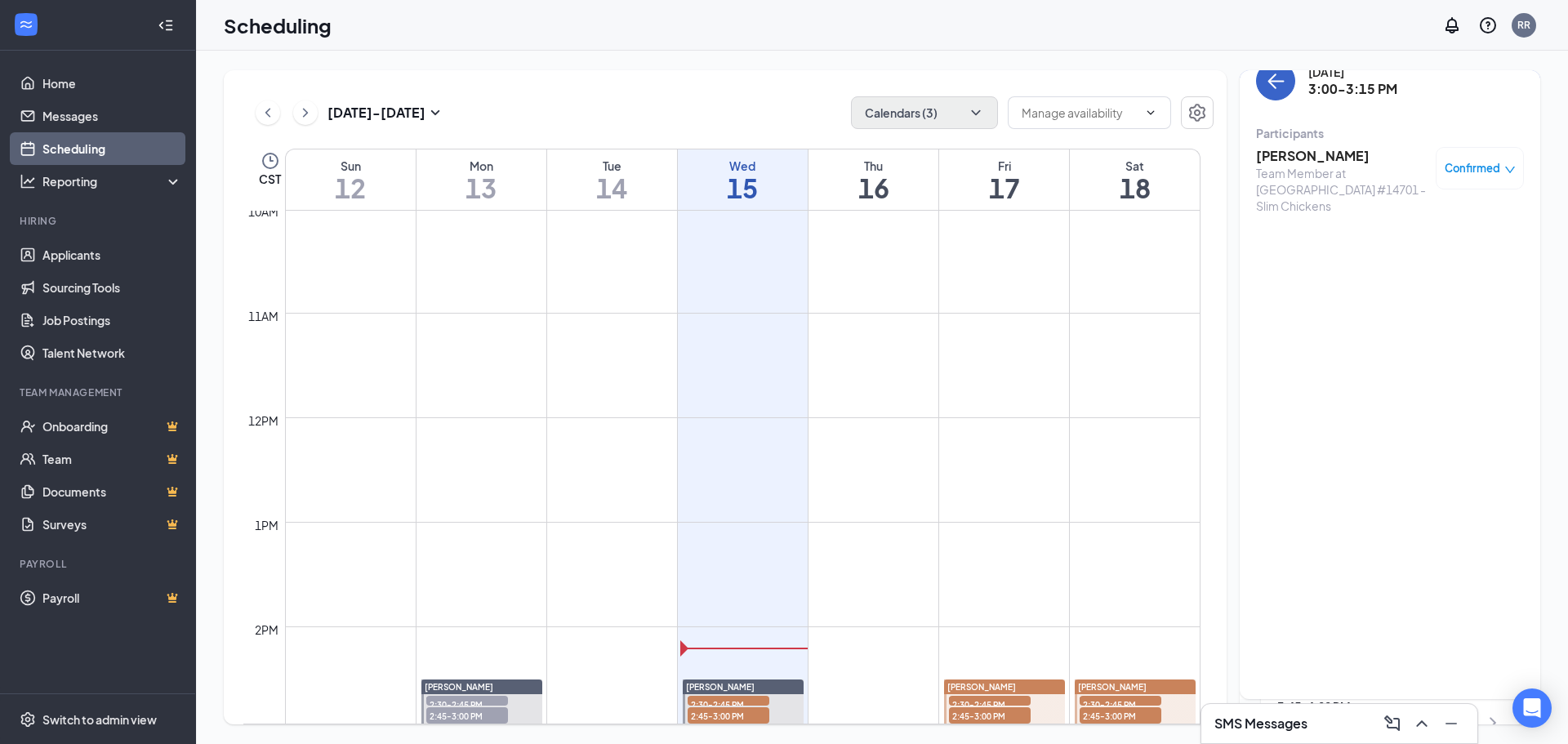
click at [1269, 84] on icon "ArrowLeft" at bounding box center [1276, 81] width 20 height 20
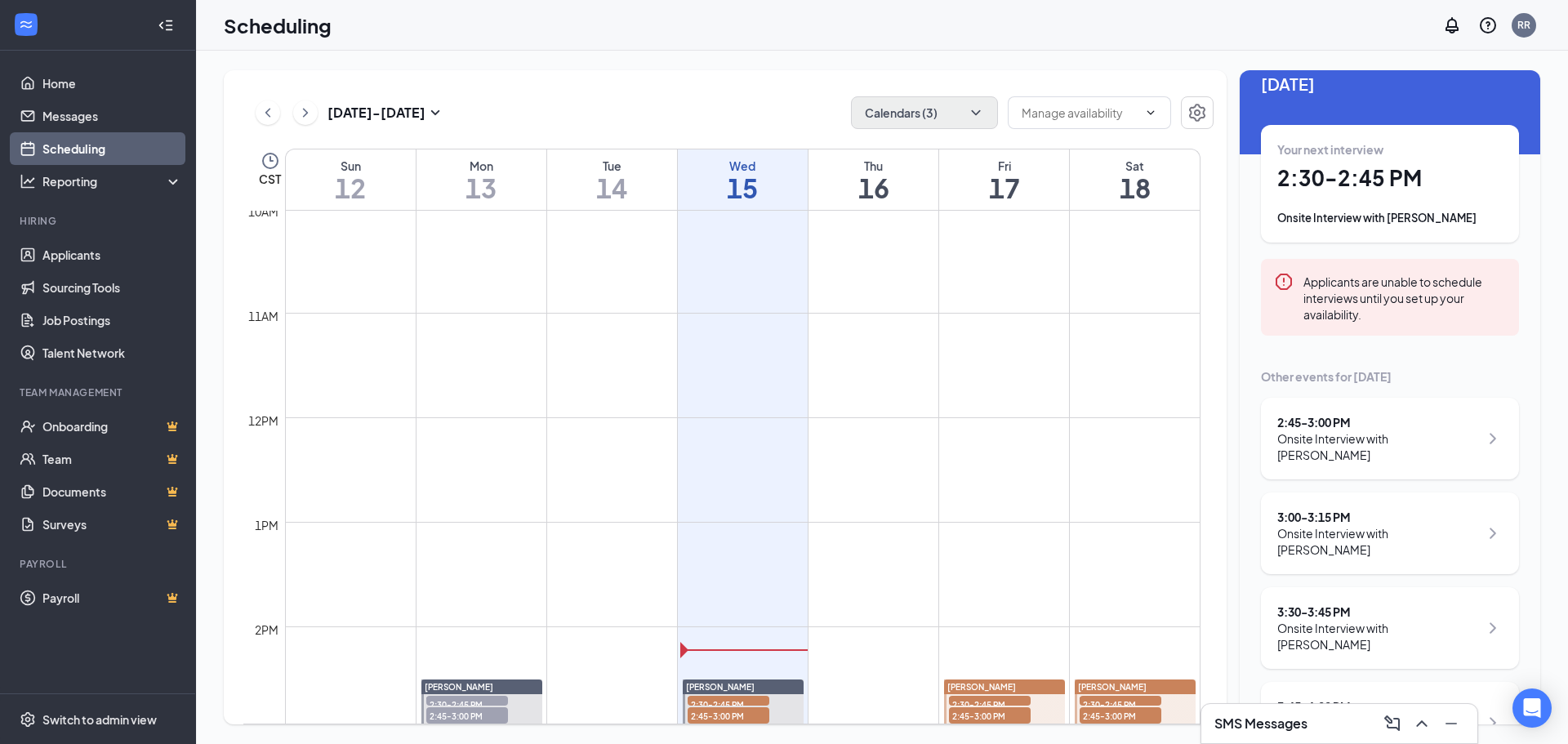
click at [1366, 620] on div "Onsite Interview with [PERSON_NAME]" at bounding box center [1378, 636] width 202 height 33
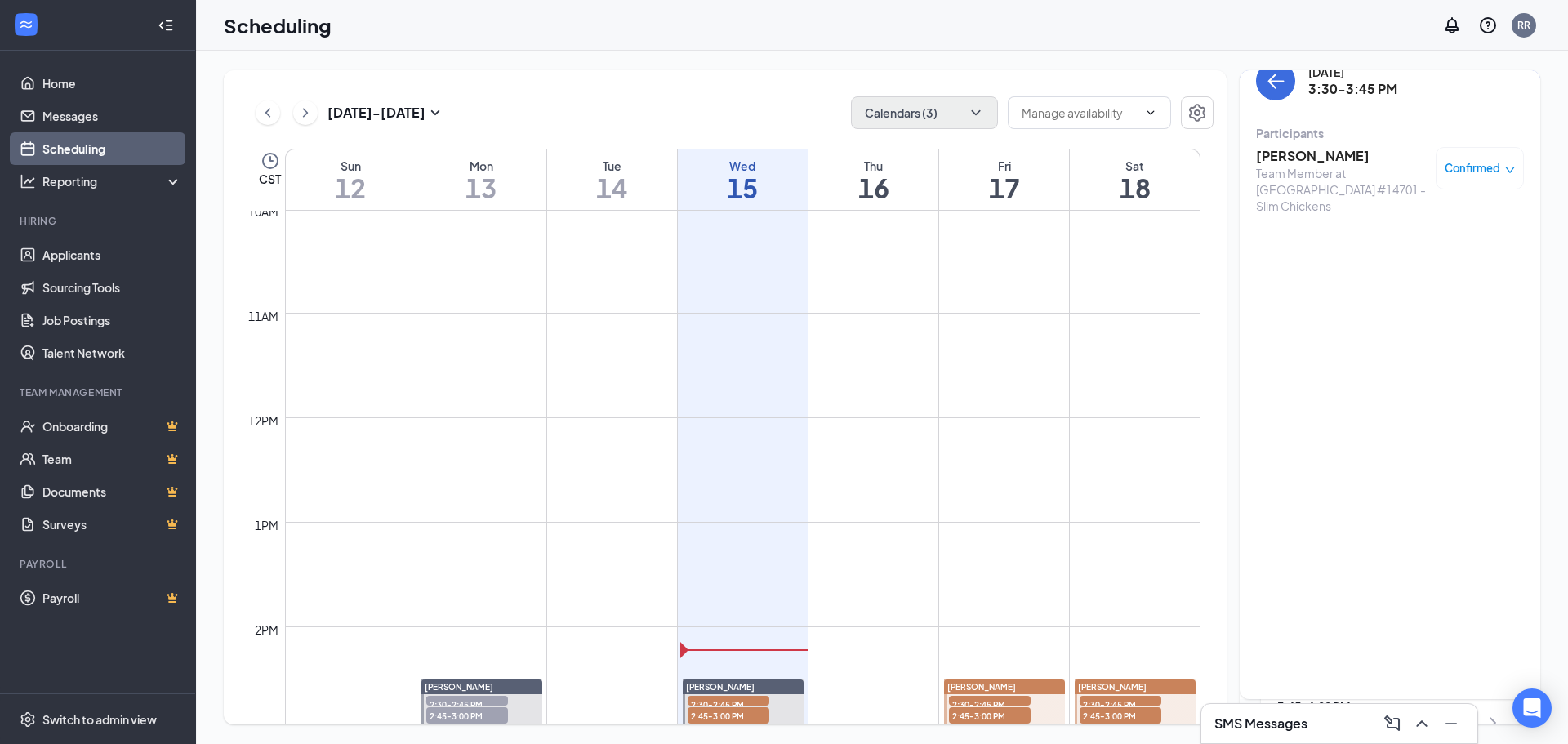
click at [1309, 160] on h3 "[PERSON_NAME]" at bounding box center [1342, 156] width 171 height 18
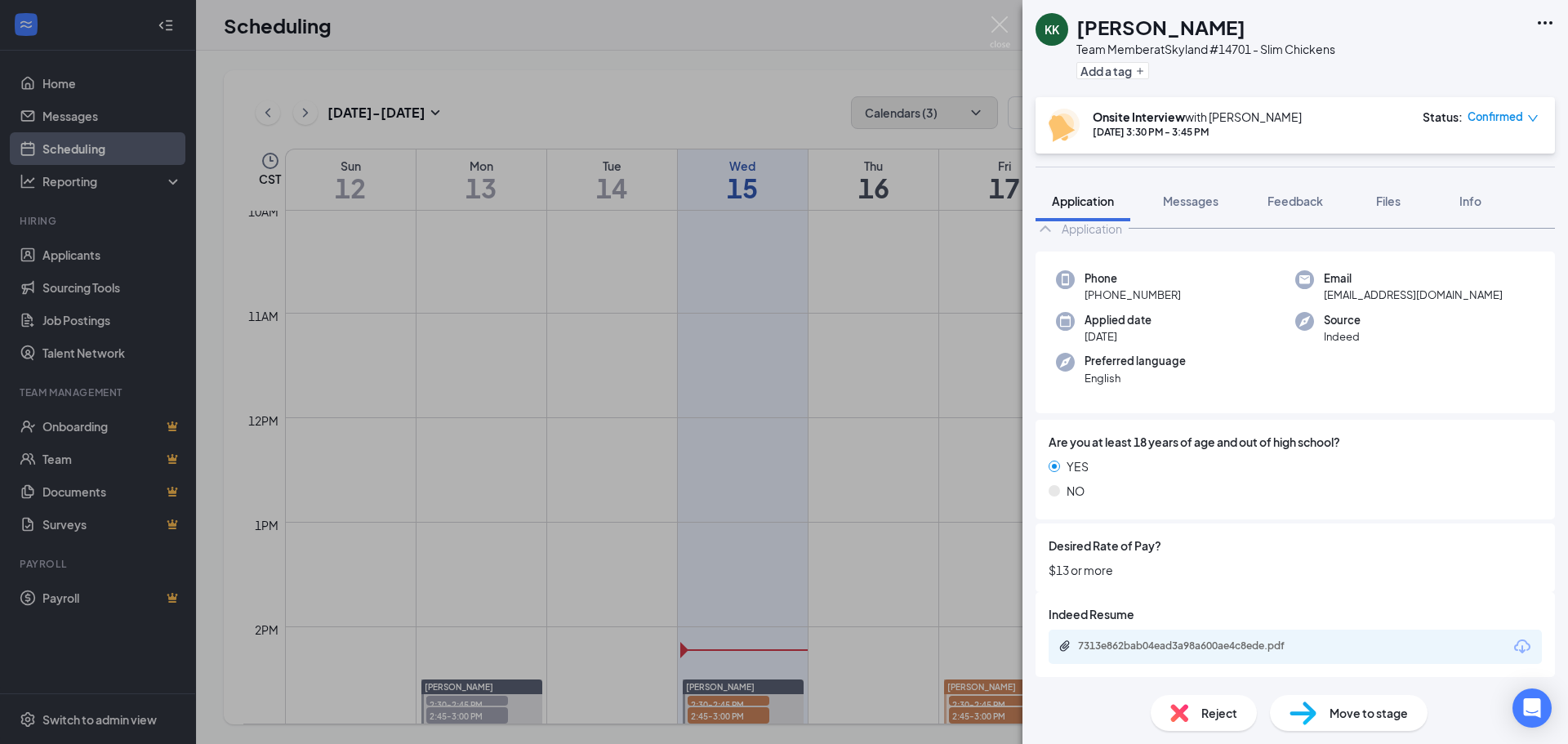
scroll to position [89, 0]
click at [1227, 644] on div "7313e862bab04ead3a98a600ae4c8ede.pdf" at bounding box center [1192, 644] width 229 height 13
click at [999, 31] on img at bounding box center [1000, 32] width 20 height 32
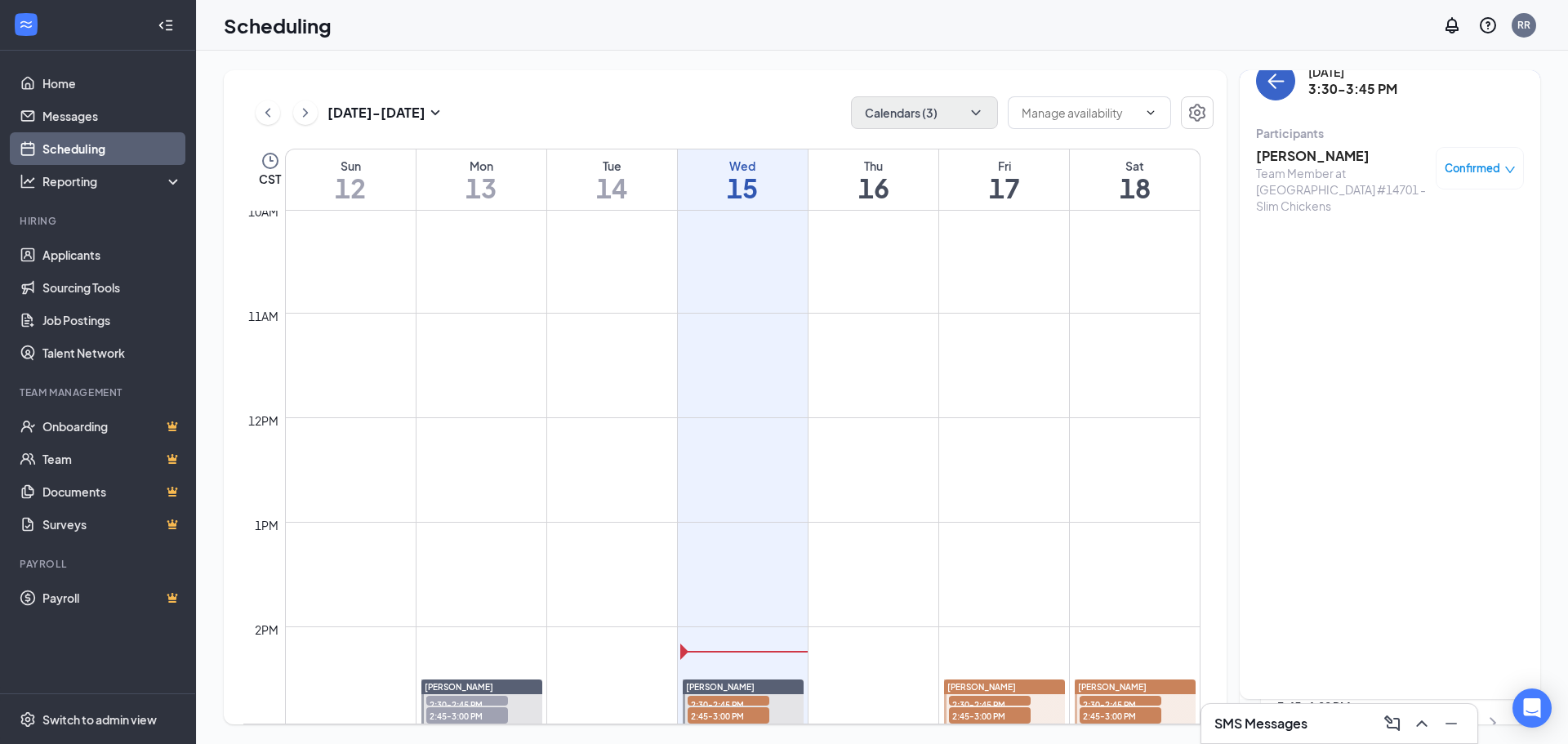
click at [1274, 75] on icon "ArrowLeft" at bounding box center [1272, 81] width 8 height 15
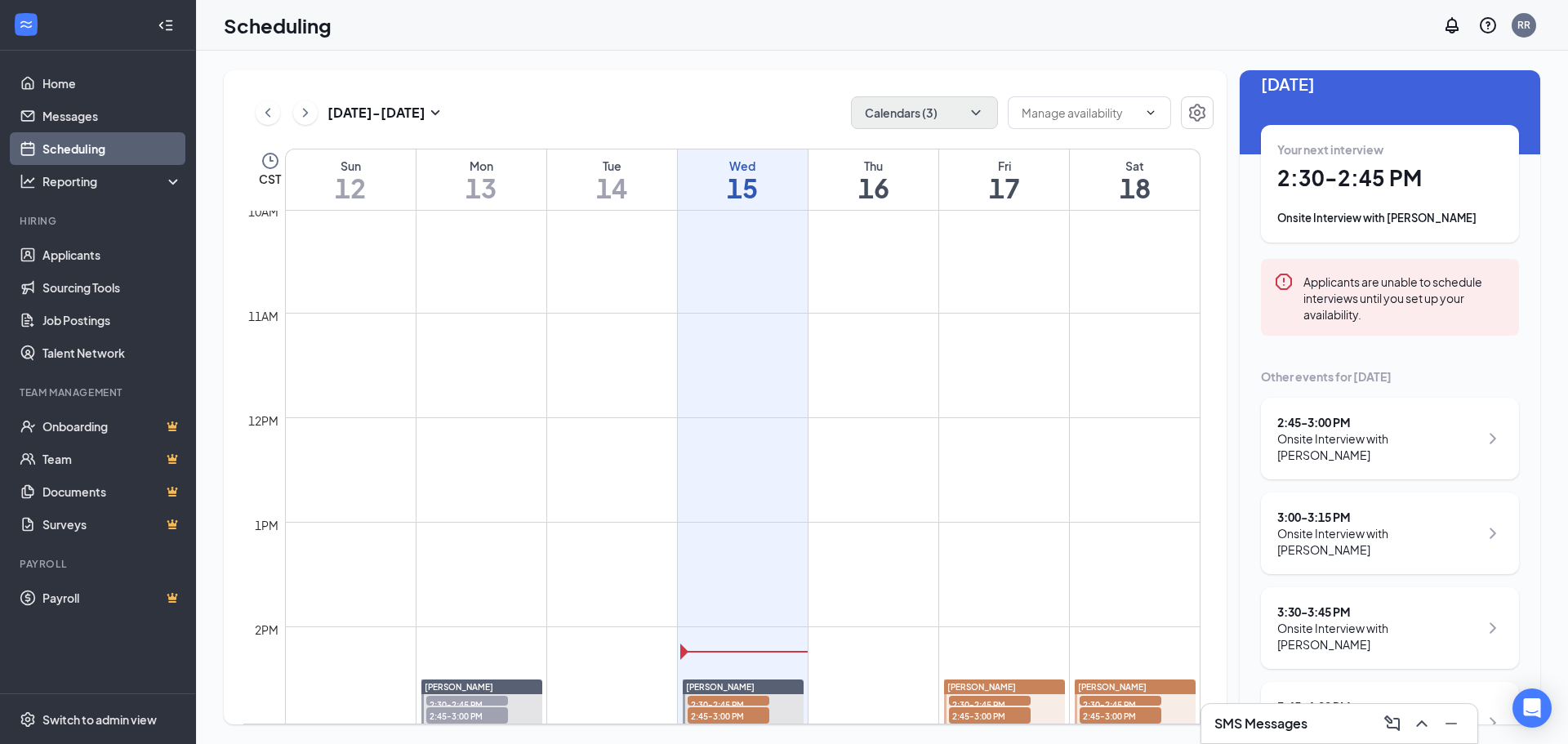
click at [1396, 715] on div "Onsite Interview with [PERSON_NAME]" at bounding box center [1378, 731] width 202 height 33
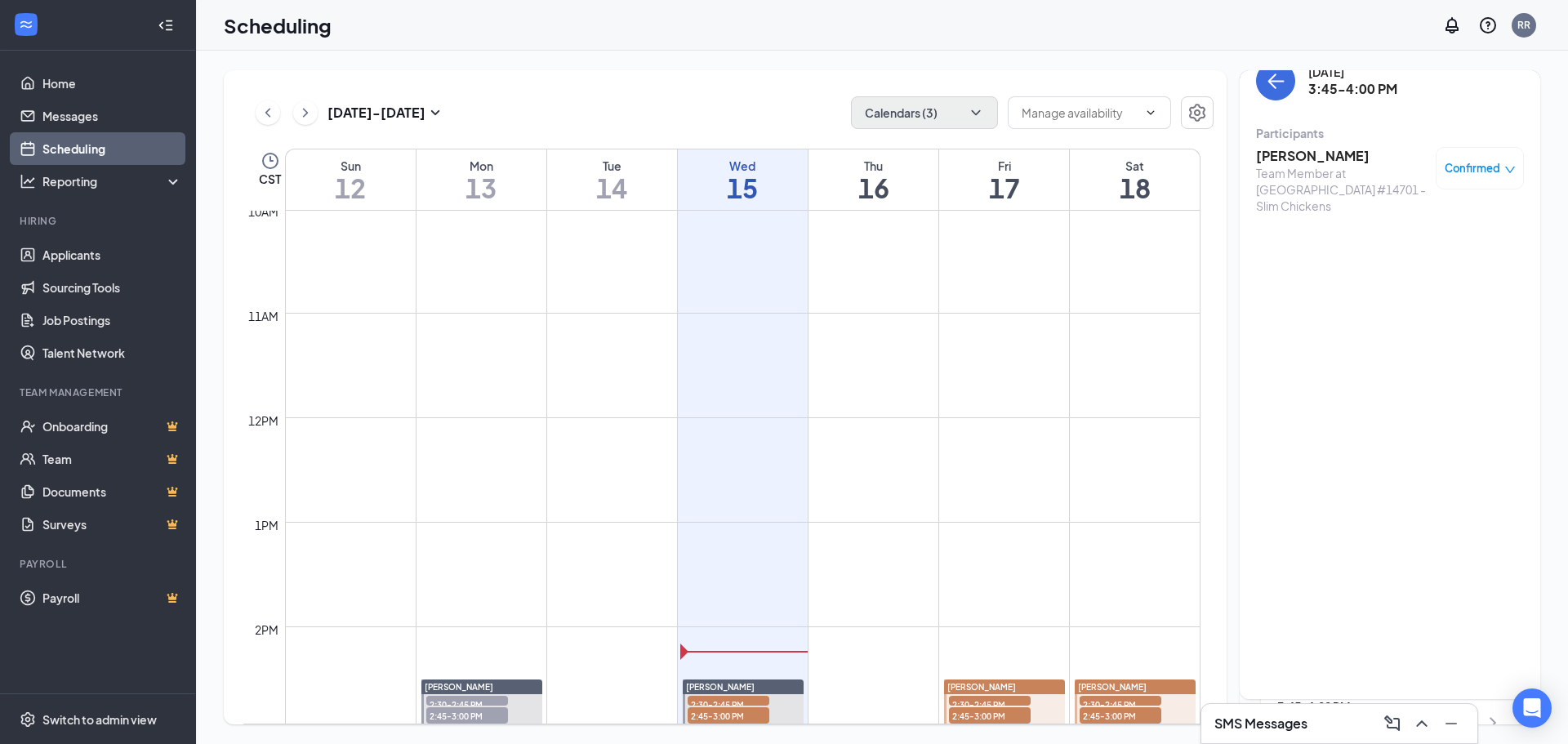
click at [1314, 154] on h3 "[PERSON_NAME]" at bounding box center [1342, 156] width 171 height 18
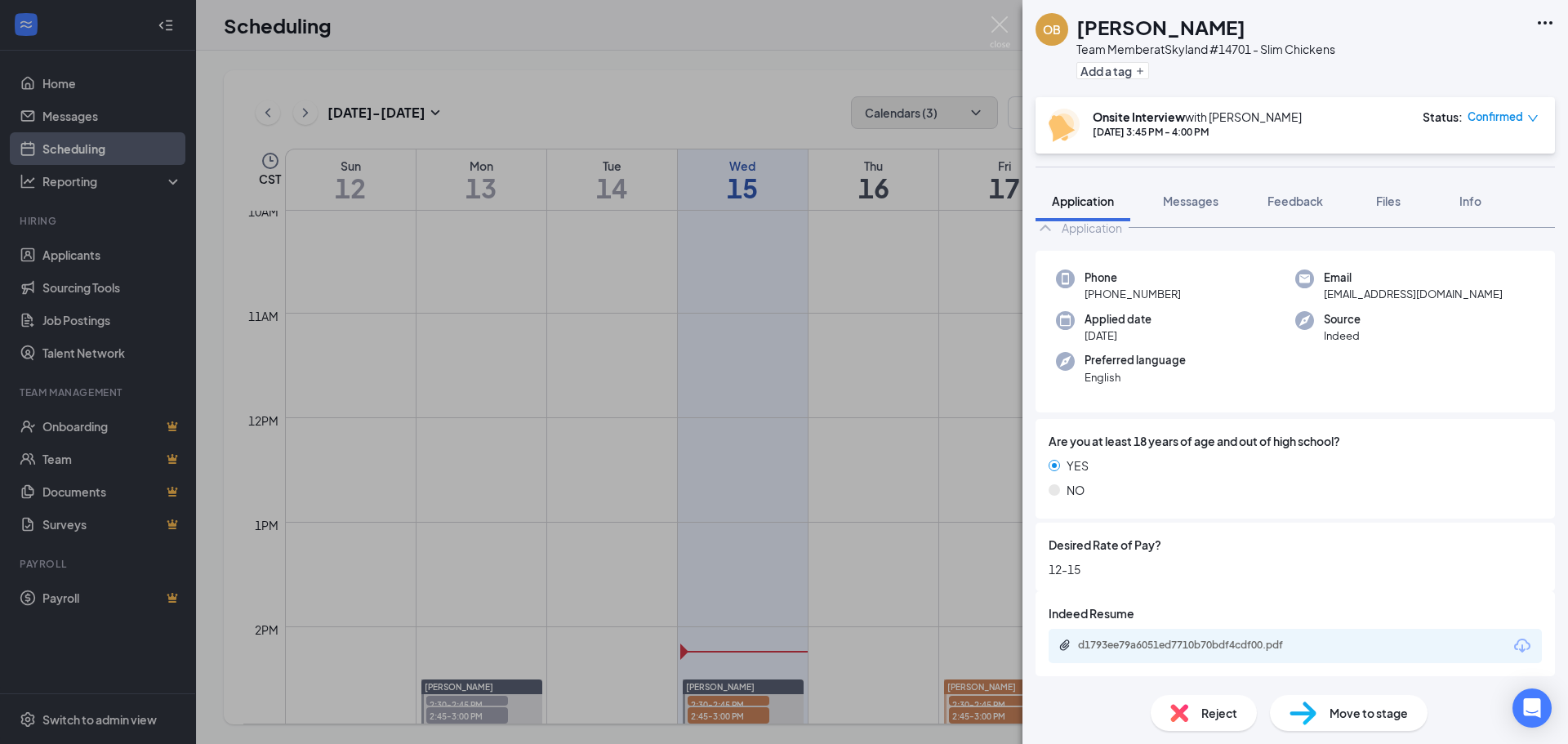
scroll to position [89, 0]
click at [1220, 643] on div "d1793ee79a6051ed7710b70bdf4cdf00.pdf" at bounding box center [1192, 644] width 229 height 13
click at [1001, 30] on img at bounding box center [1000, 32] width 20 height 32
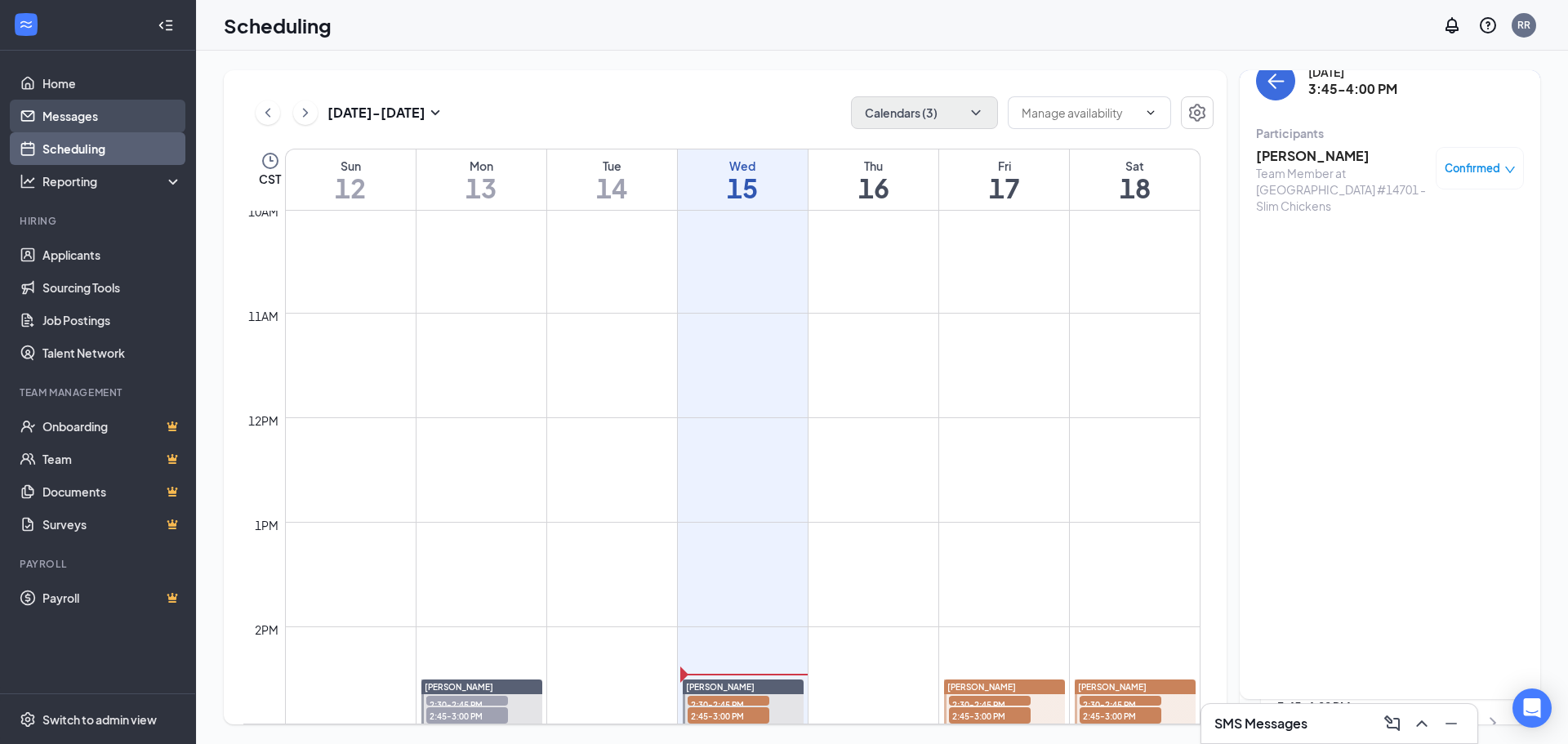
click at [89, 123] on link "Messages" at bounding box center [112, 115] width 139 height 33
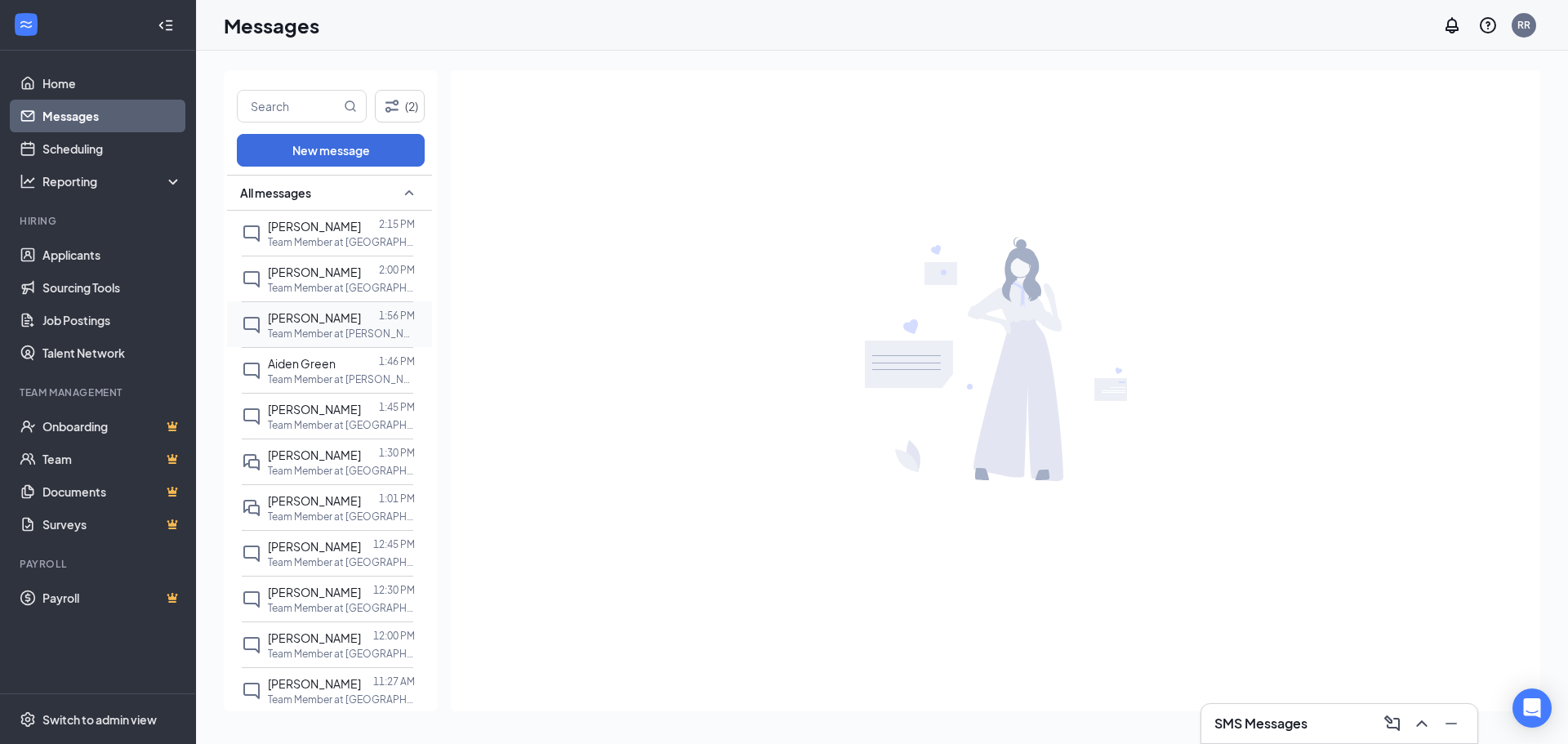
click at [297, 331] on p "Team Member at [PERSON_NAME] #14702 - Slim Chickens" at bounding box center [342, 334] width 147 height 14
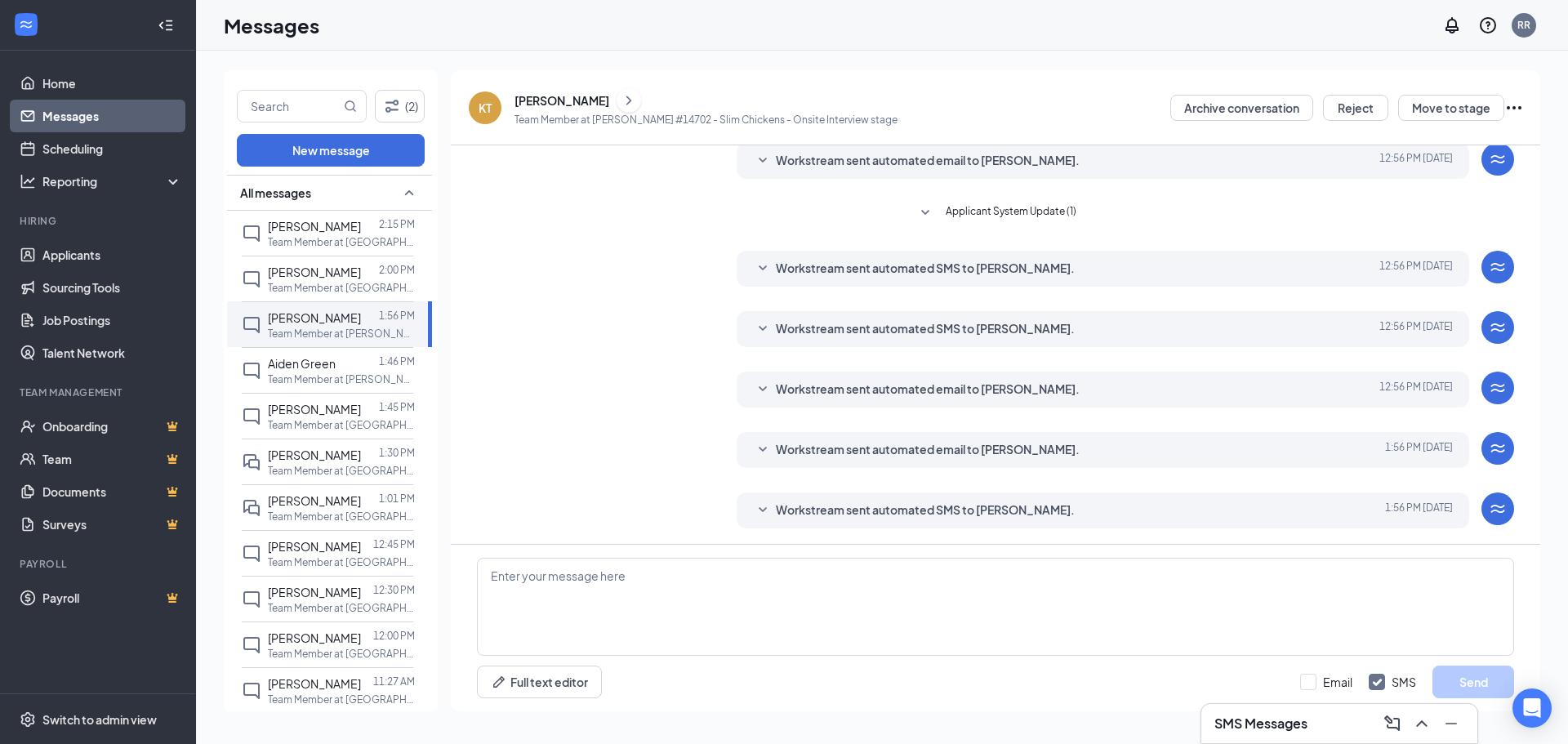
scroll to position [59, 0]
click at [776, 513] on span "Workstream sent automated SMS to [PERSON_NAME]." at bounding box center [925, 510] width 299 height 20
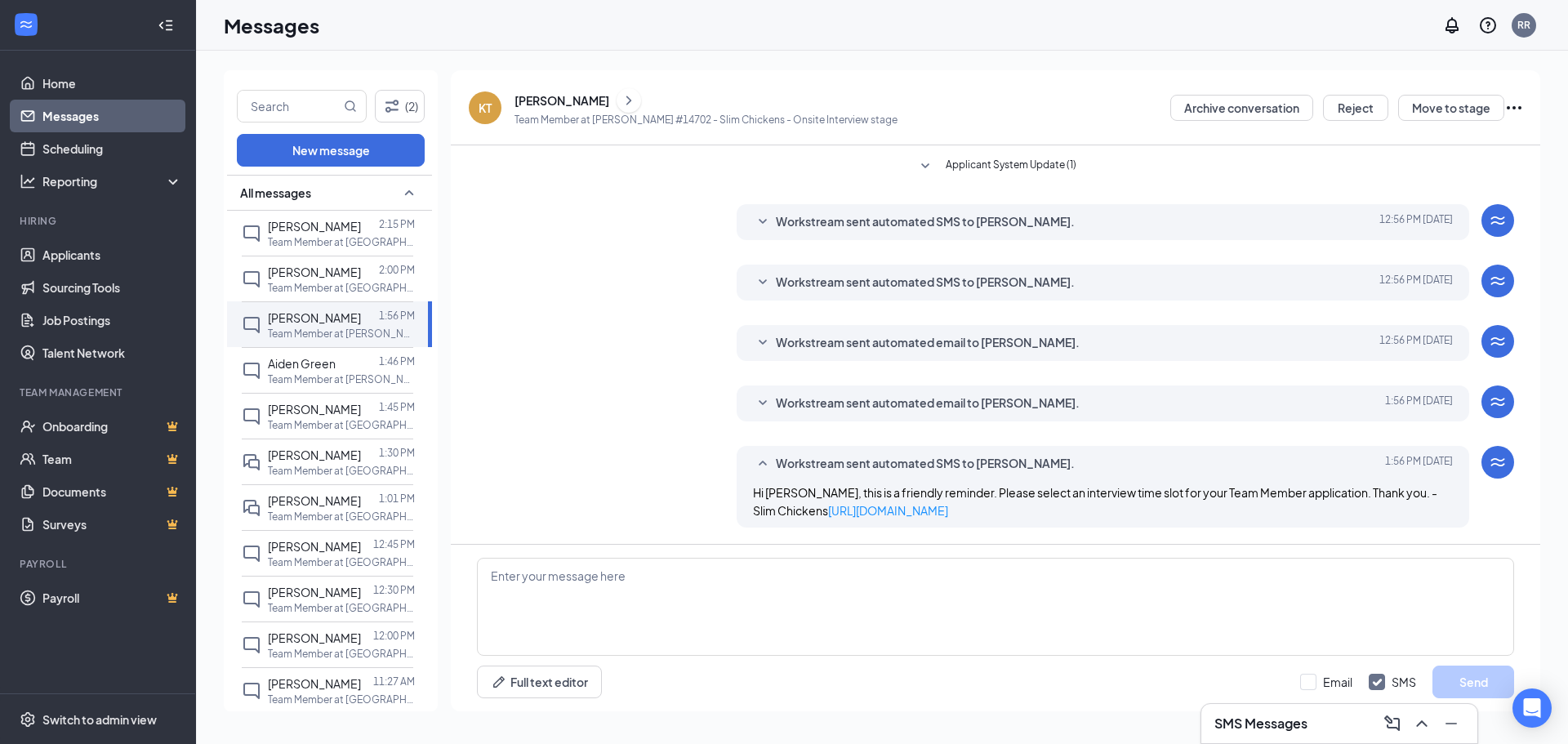
click at [627, 99] on icon "ChevronRight" at bounding box center [630, 100] width 5 height 9
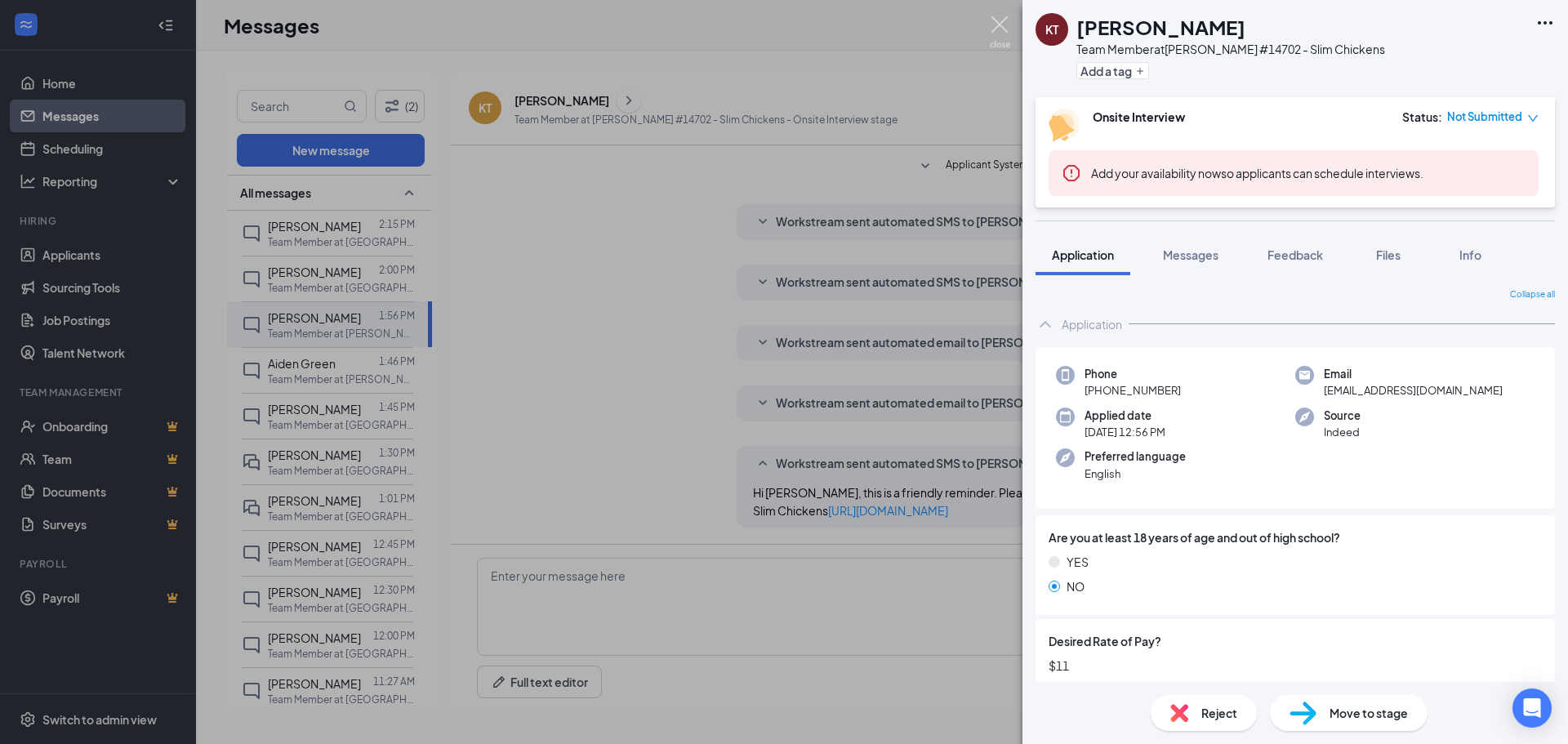
click at [1010, 26] on img at bounding box center [1000, 32] width 20 height 32
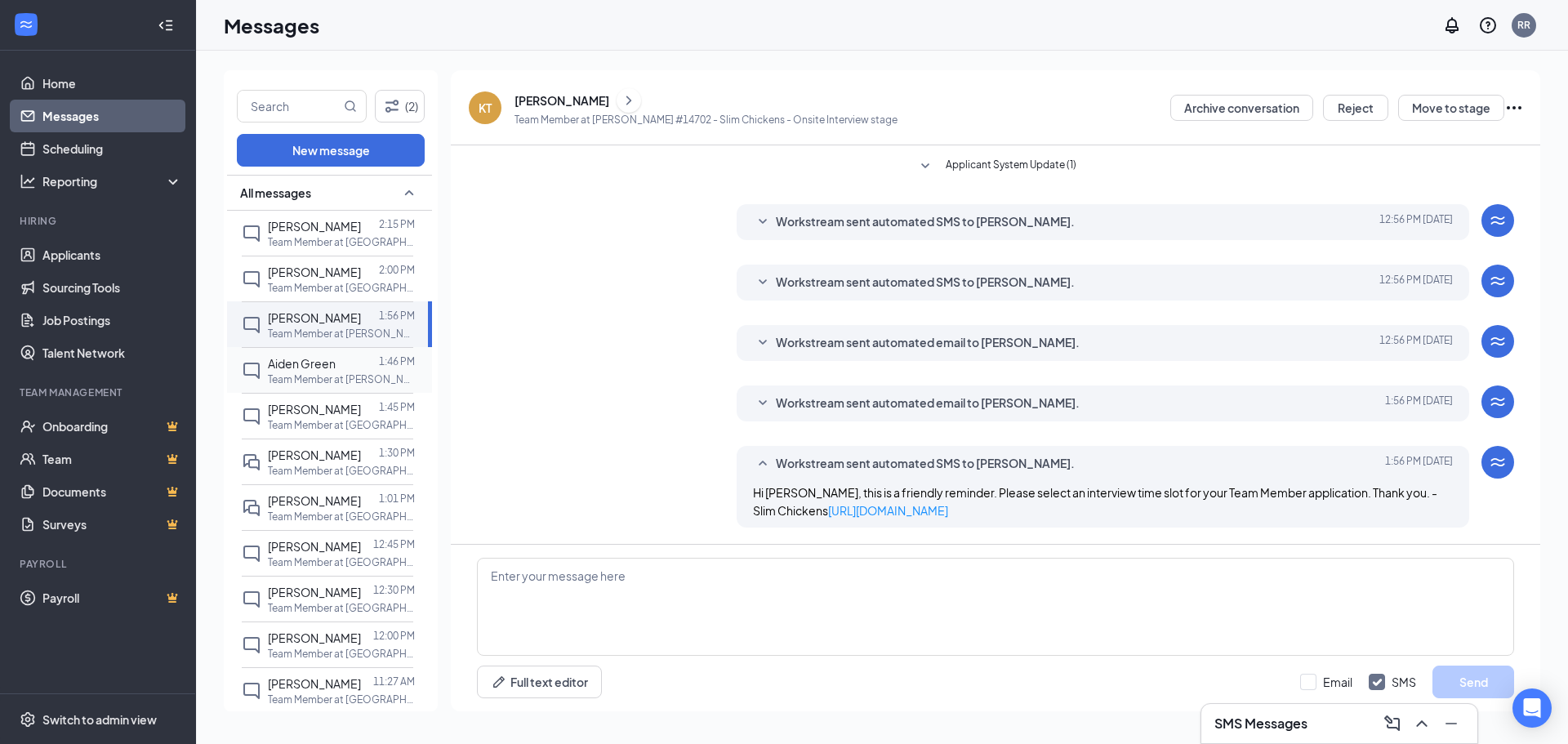
click at [326, 376] on p "Team Member at [PERSON_NAME] #14702 - Slim Chickens" at bounding box center [342, 379] width 147 height 14
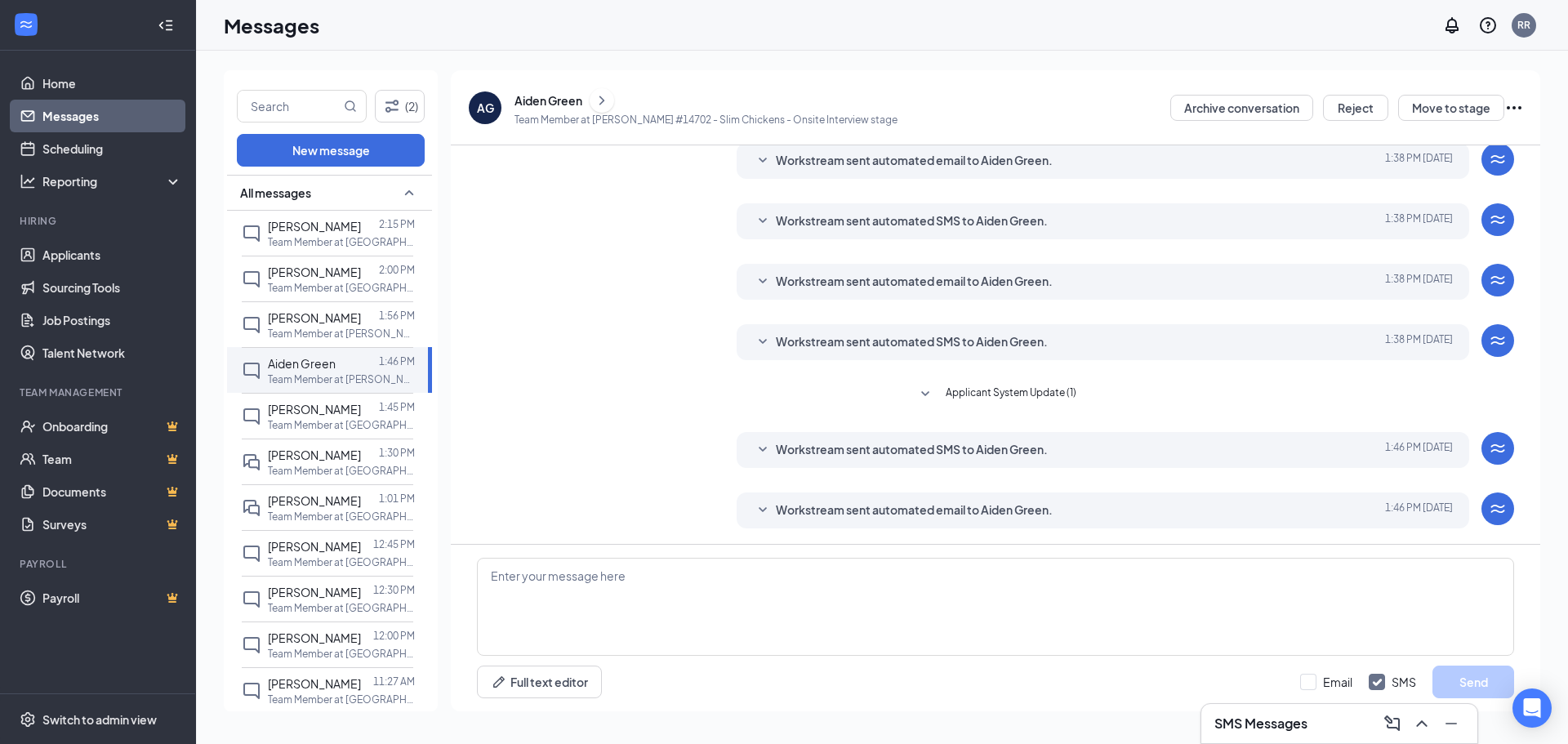
scroll to position [59, 0]
click at [762, 503] on icon "SmallChevronDown" at bounding box center [763, 510] width 20 height 20
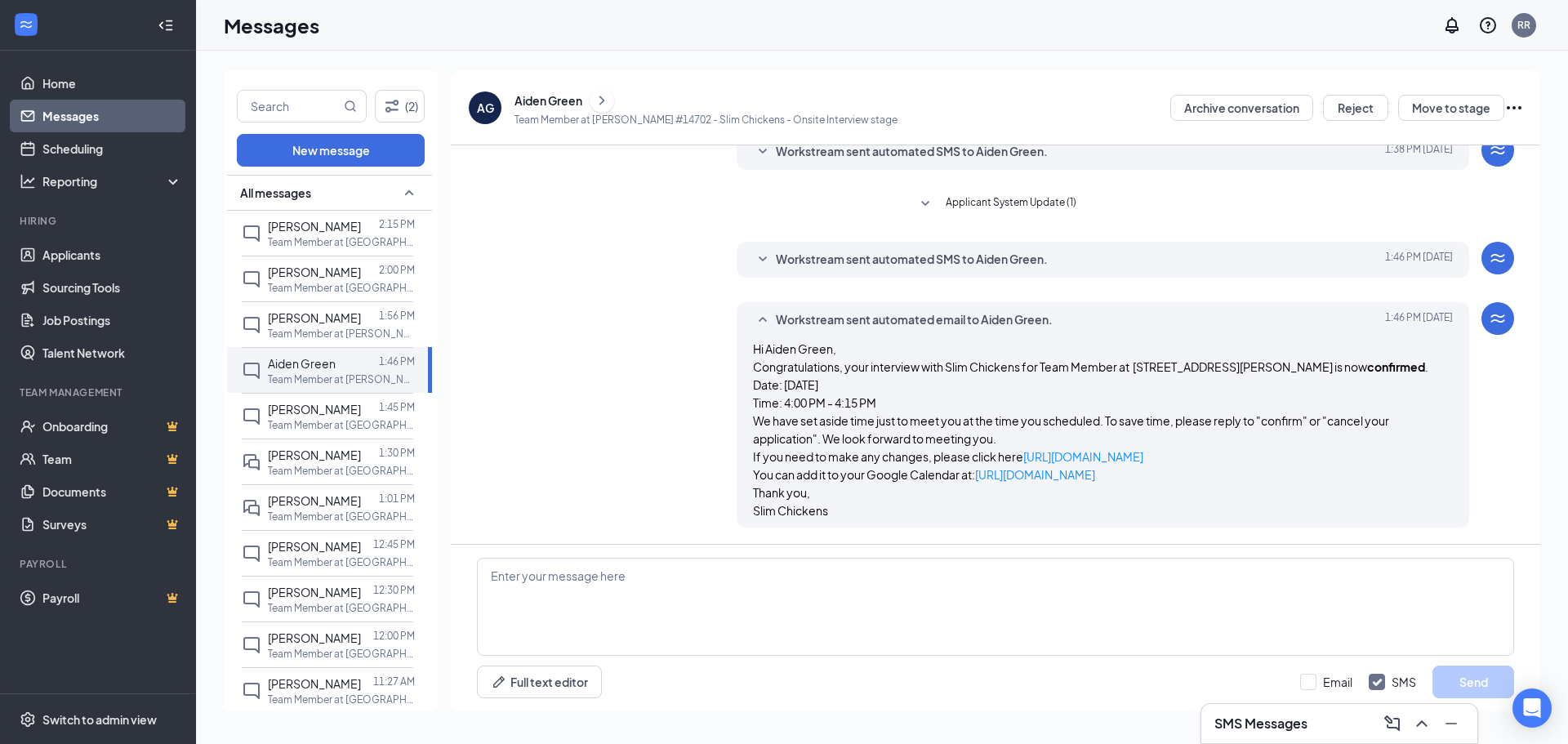
click at [598, 97] on icon "ChevronRight" at bounding box center [602, 100] width 16 height 20
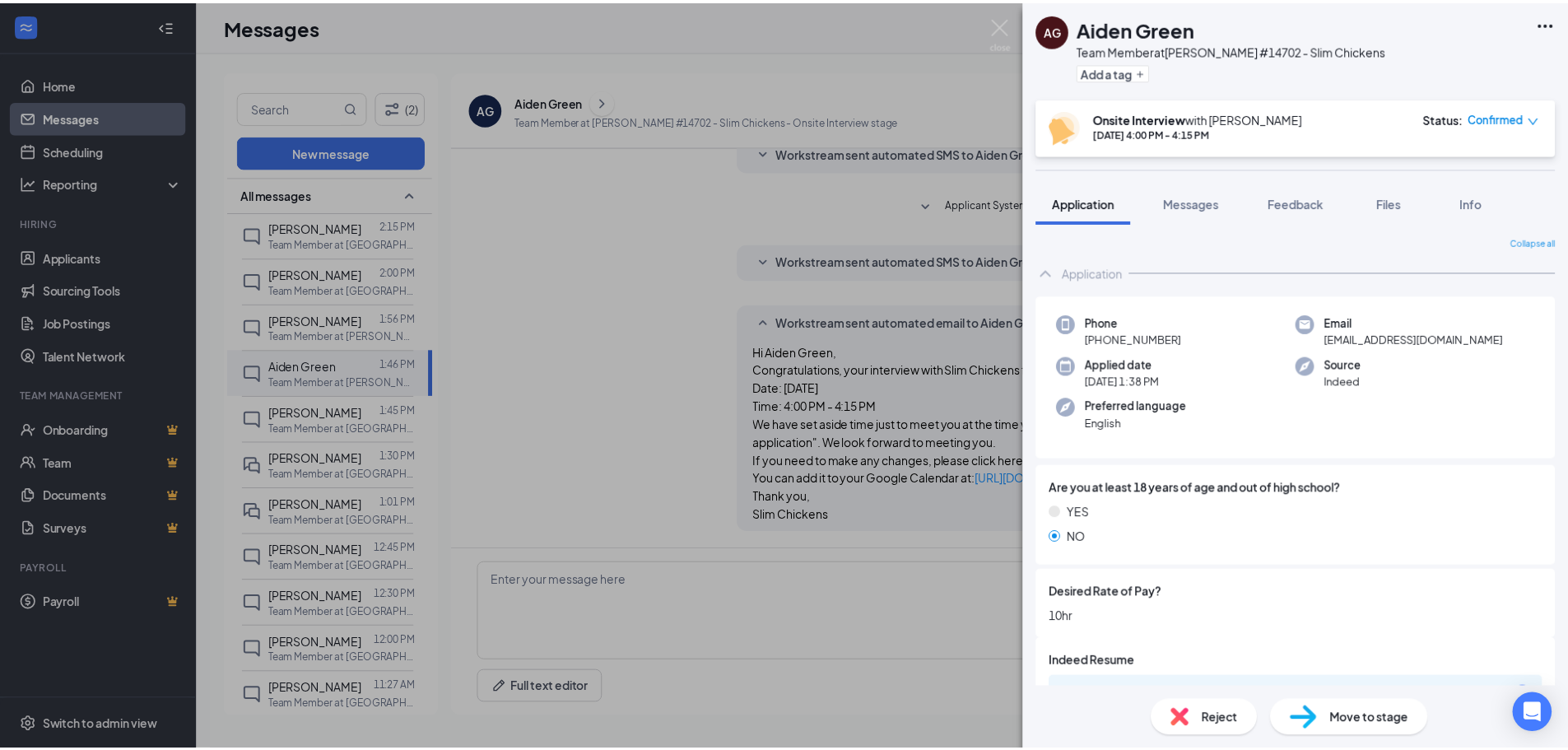
scroll to position [37, 0]
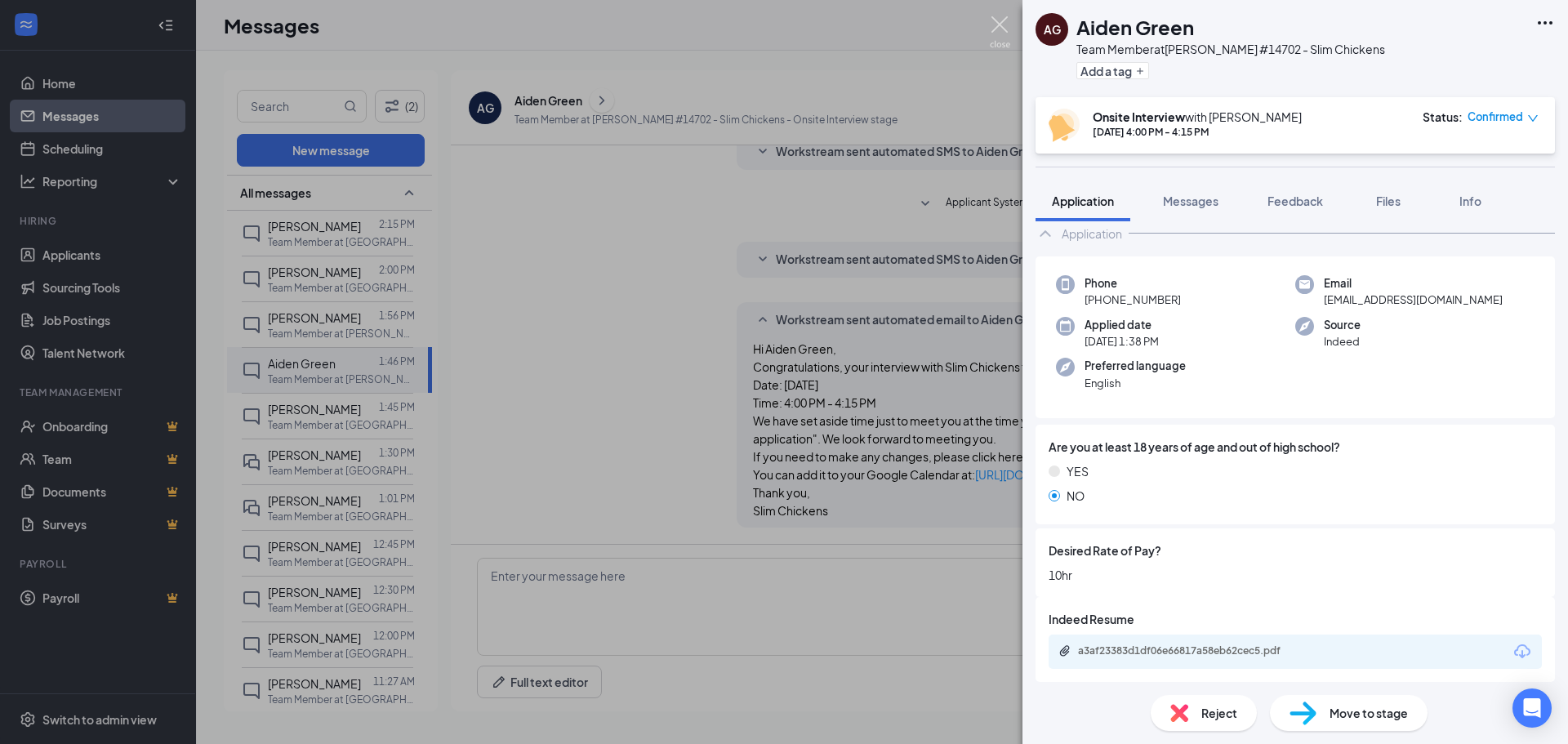
click at [1003, 26] on img at bounding box center [1000, 32] width 20 height 32
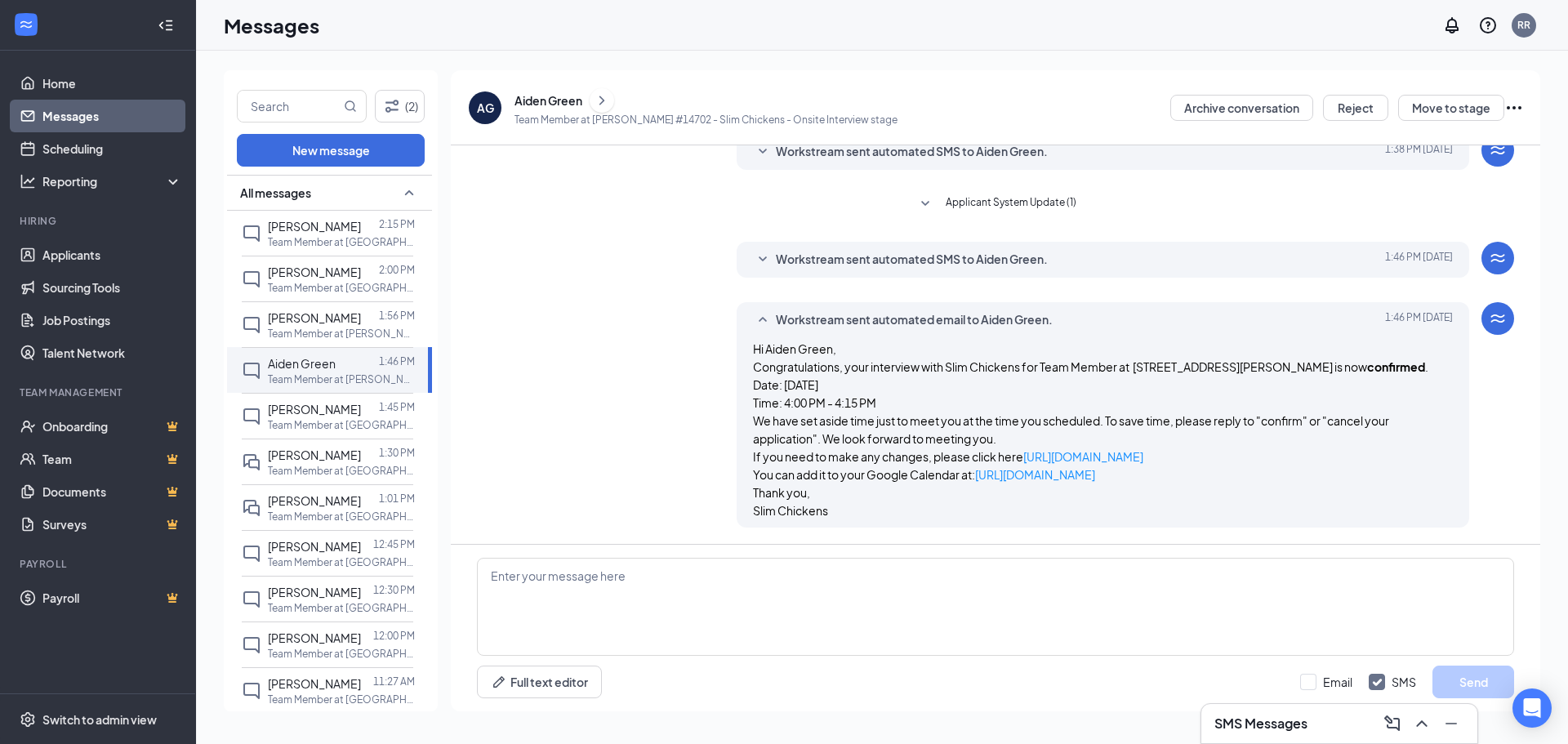
click at [1512, 107] on icon "Ellipses" at bounding box center [1515, 107] width 20 height 20
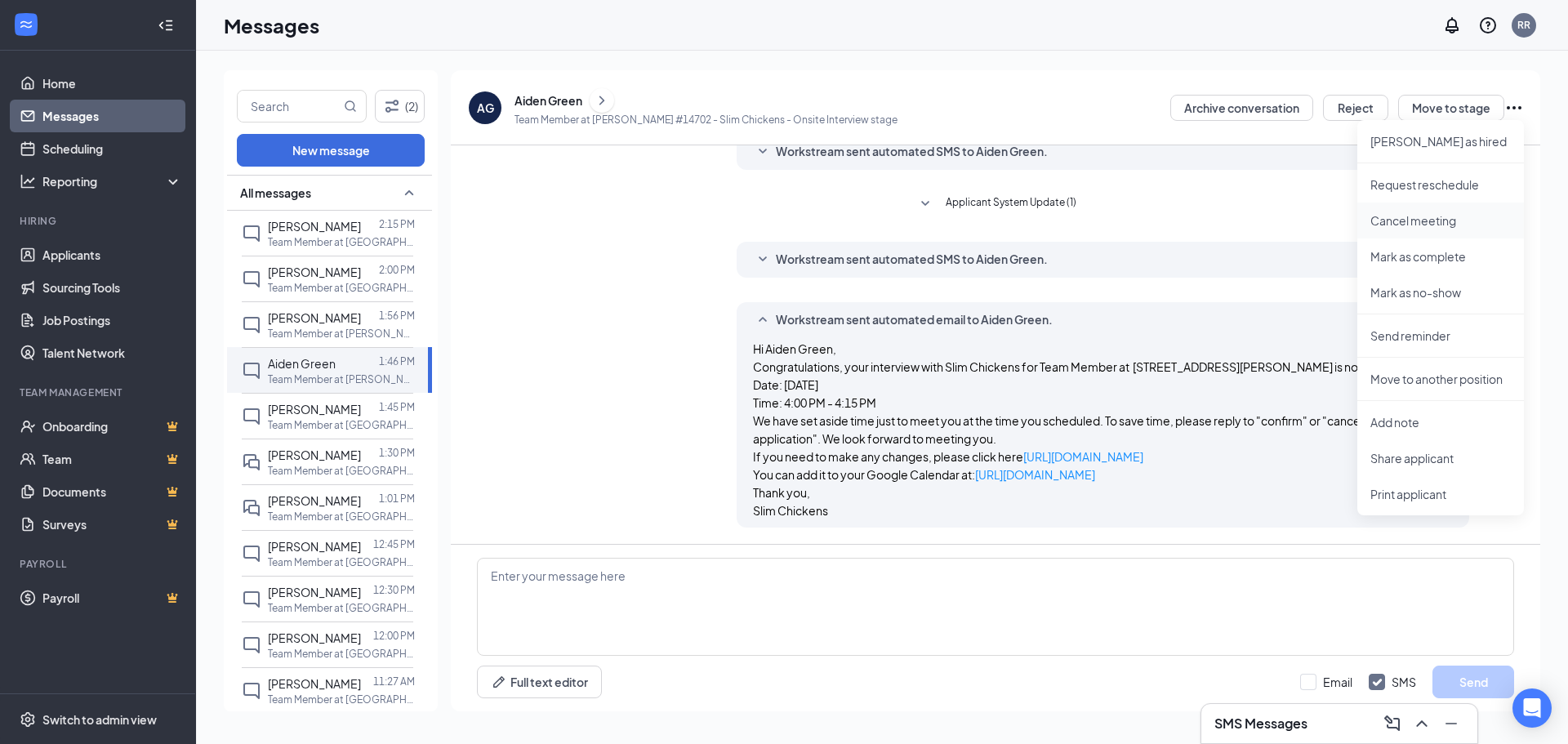
click at [1403, 218] on p "Cancel meeting" at bounding box center [1441, 220] width 140 height 16
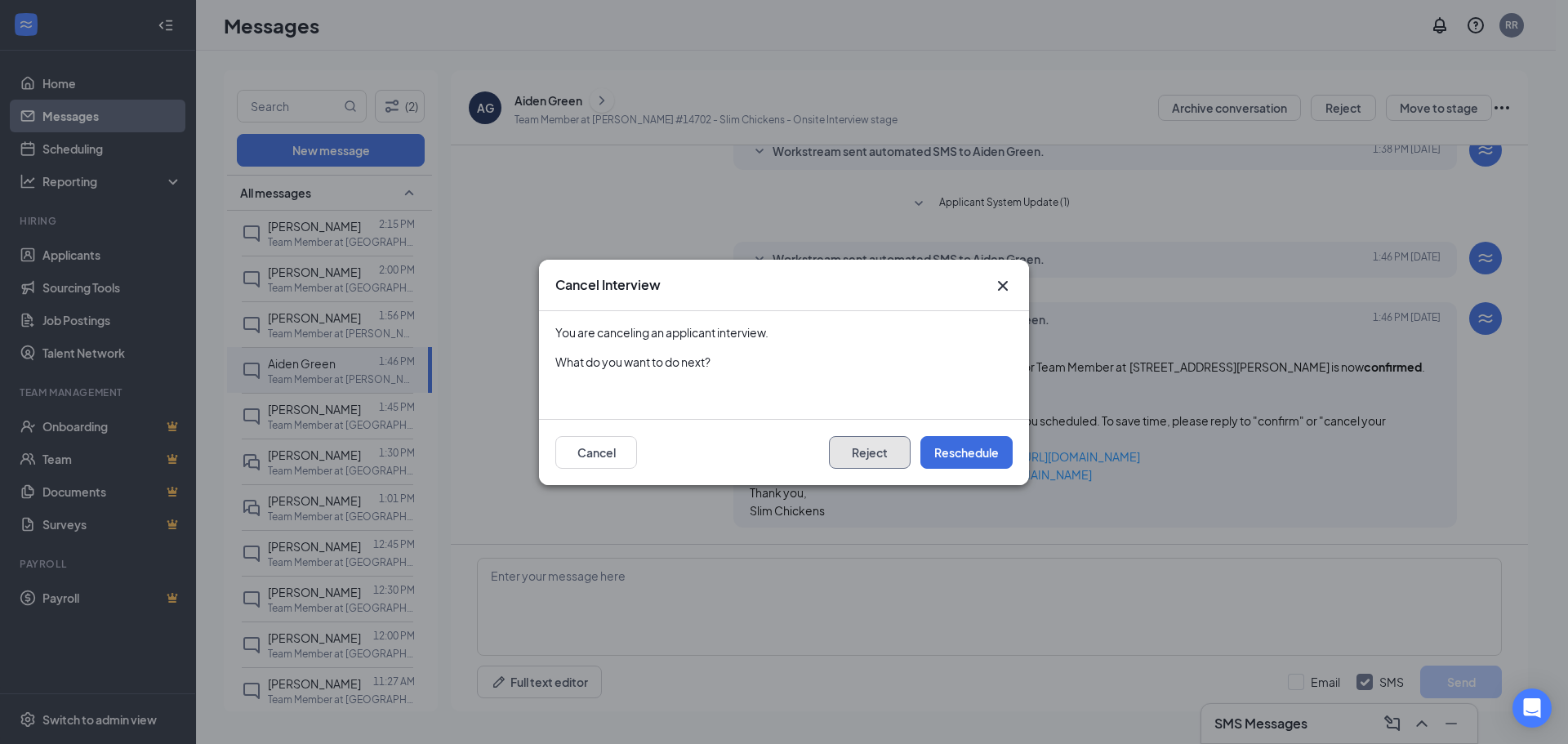
click at [864, 449] on button "Reject" at bounding box center [870, 452] width 82 height 33
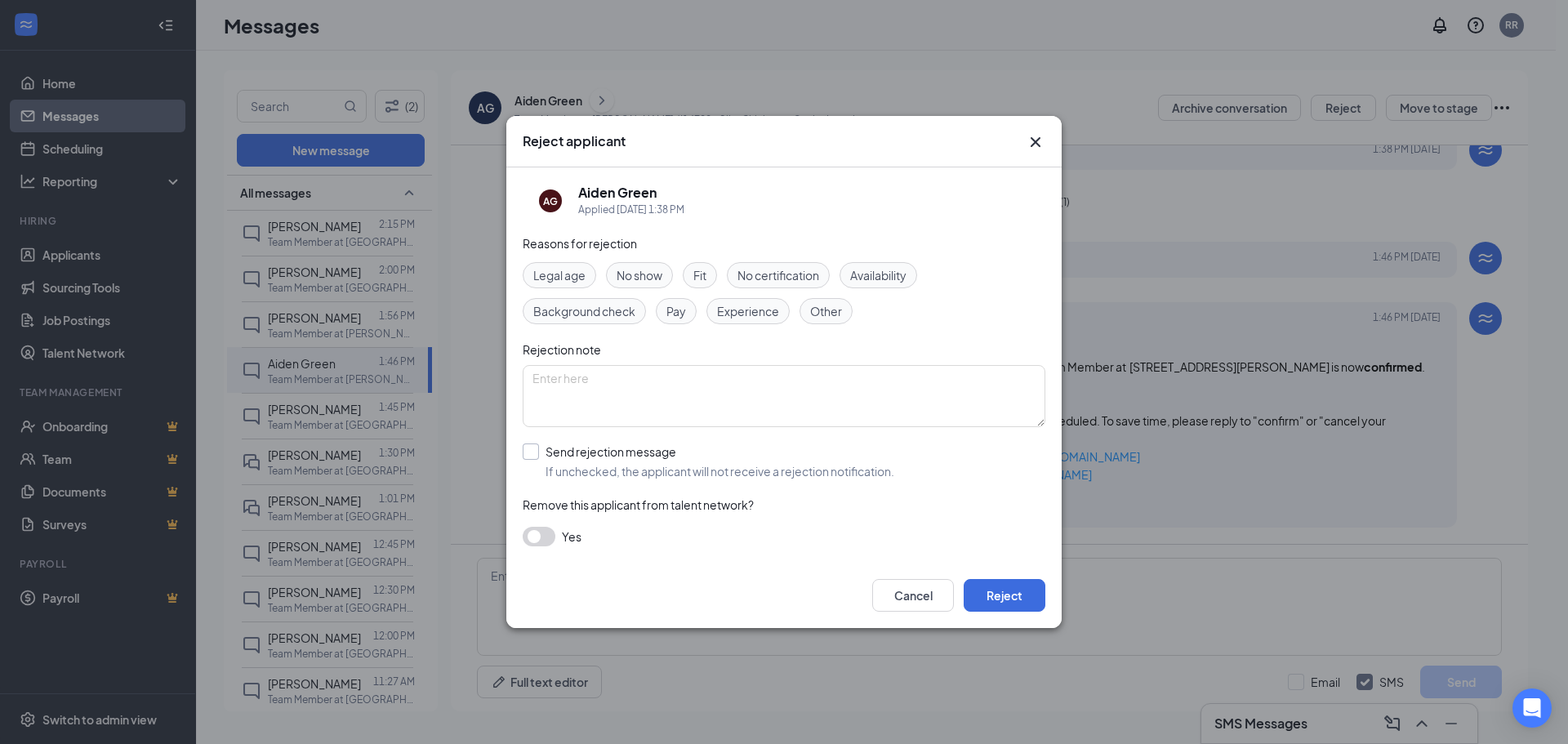
click at [525, 455] on input "Send rejection message If unchecked, the applicant will not receive a rejection…" at bounding box center [709, 462] width 372 height 36
checkbox input "true"
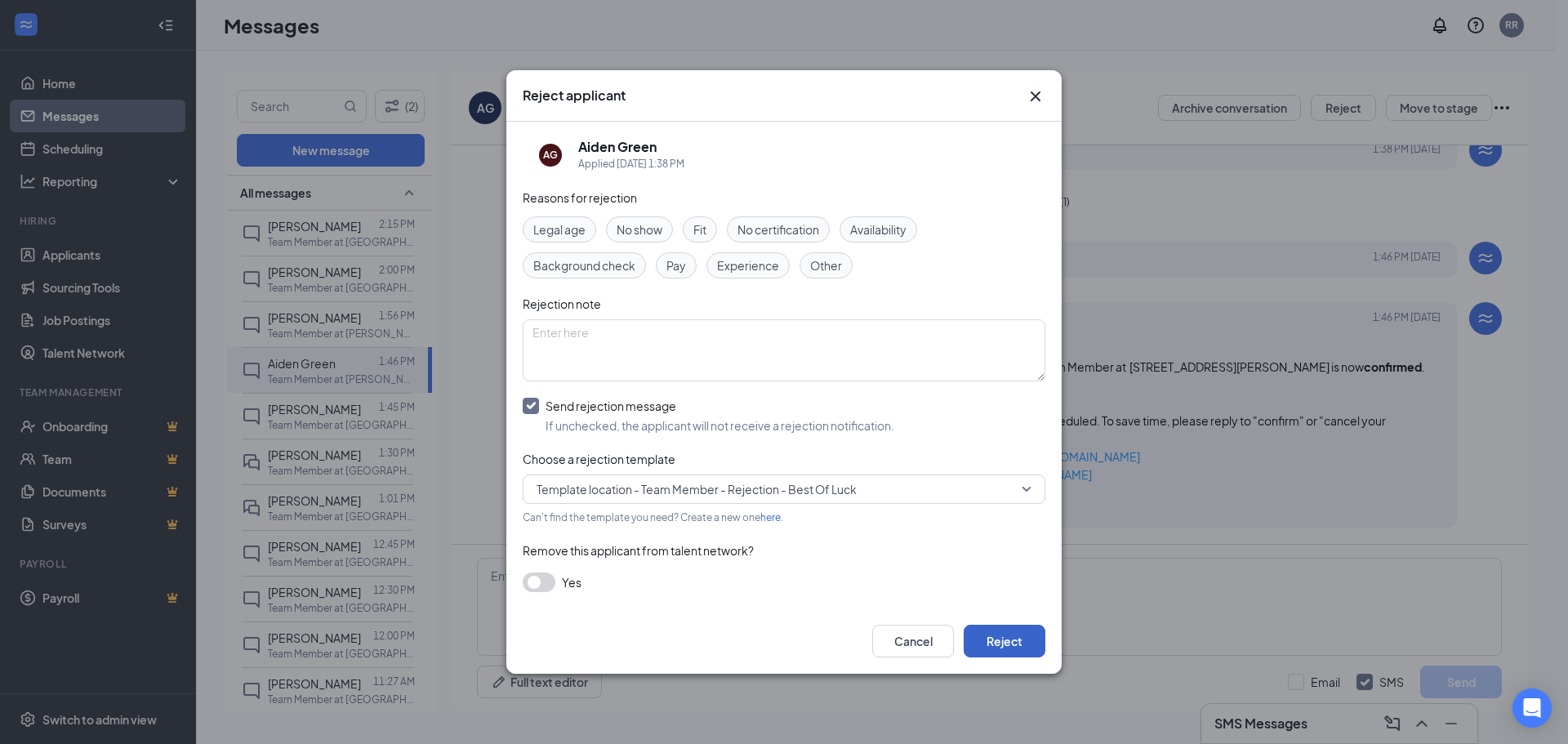
click at [1026, 642] on button "Reject" at bounding box center [1005, 641] width 82 height 33
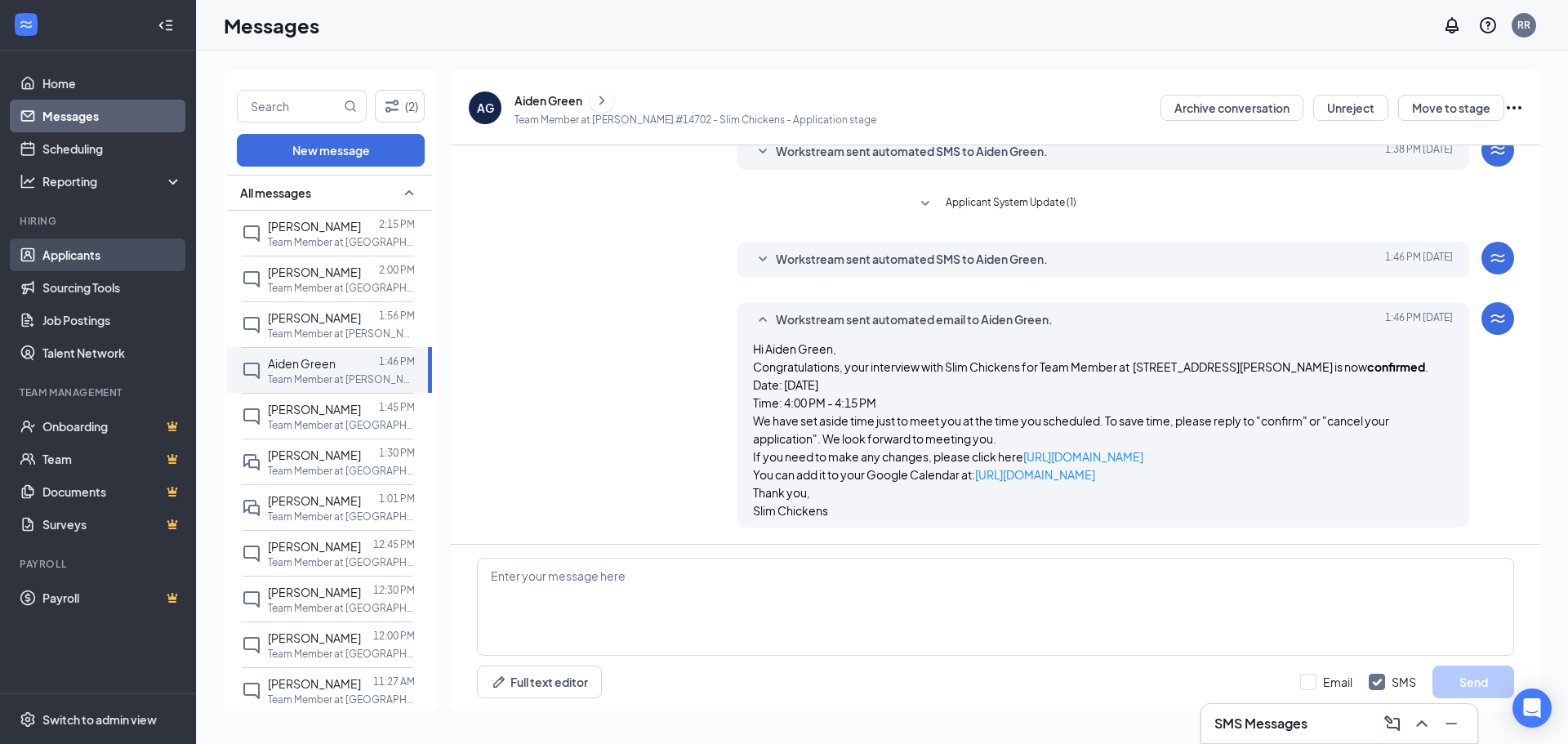
click at [83, 249] on link "Applicants" at bounding box center [112, 255] width 139 height 33
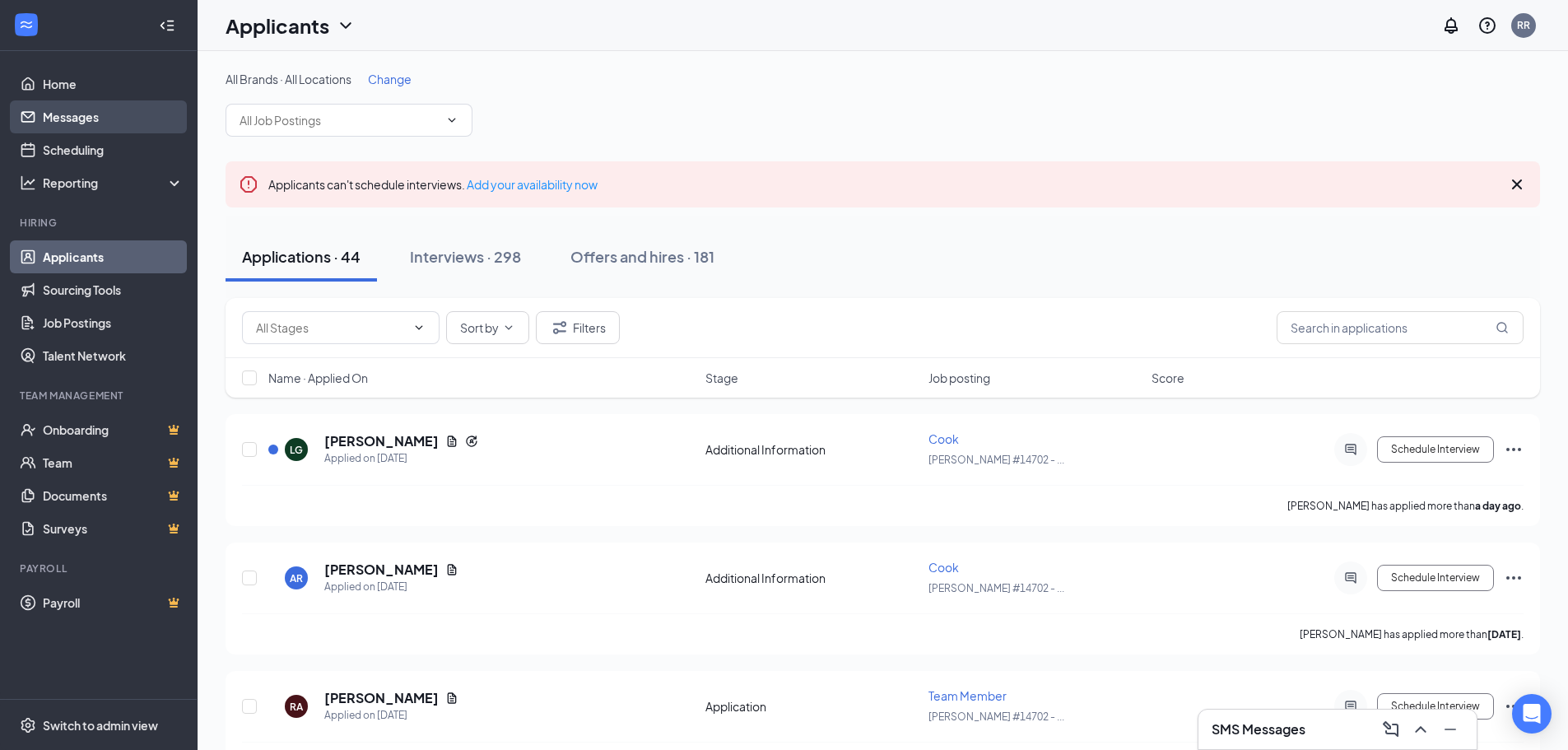
click at [98, 118] on link "Messages" at bounding box center [113, 116] width 141 height 33
